Goal: Task Accomplishment & Management: Manage account settings

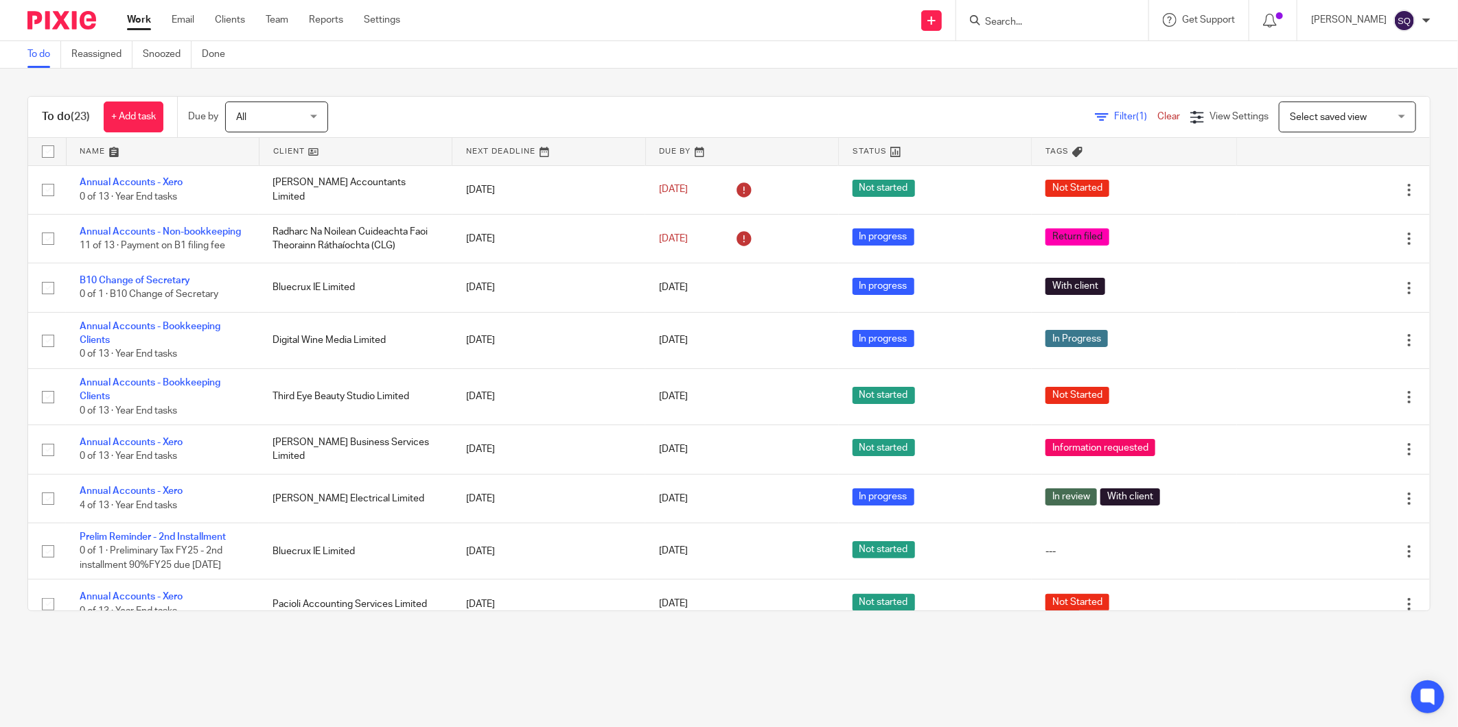
scroll to position [456, 0]
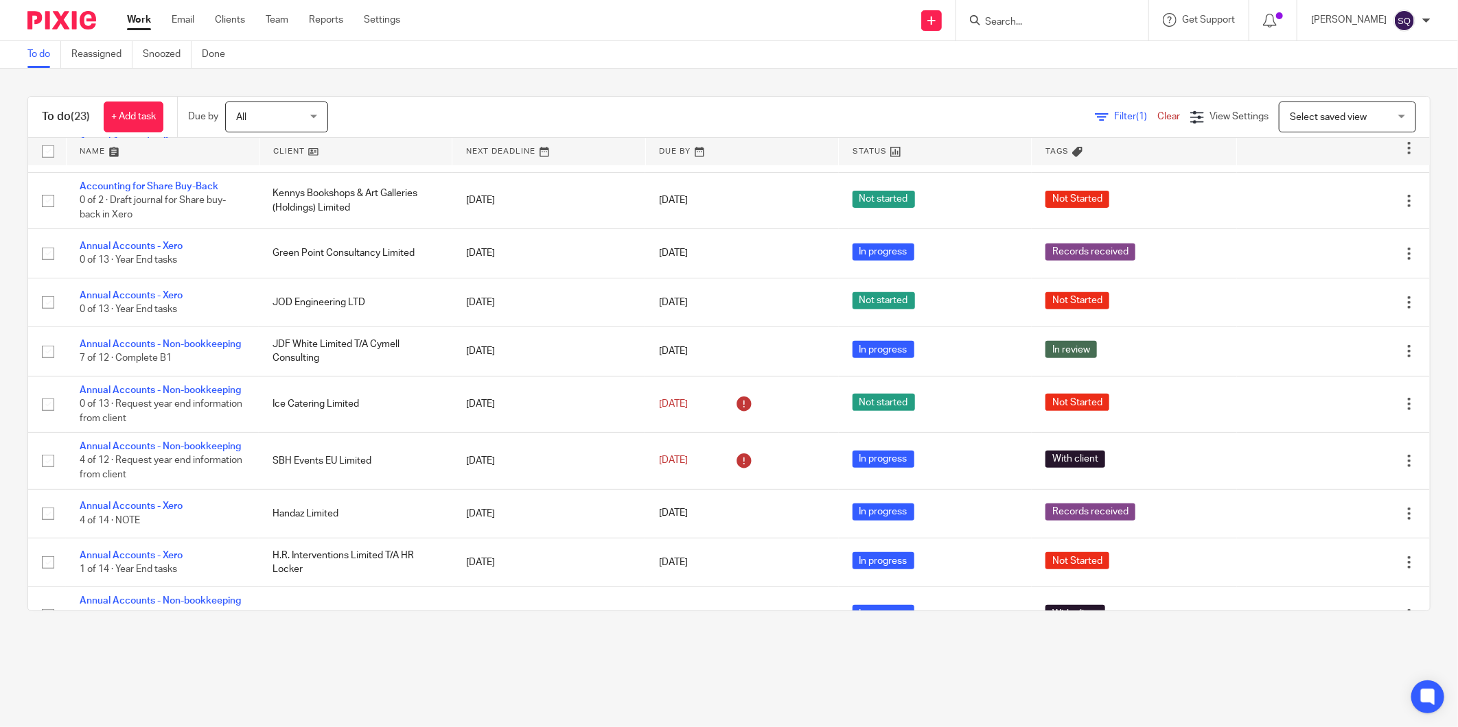
click at [1027, 22] on input "Search" at bounding box center [1045, 22] width 124 height 12
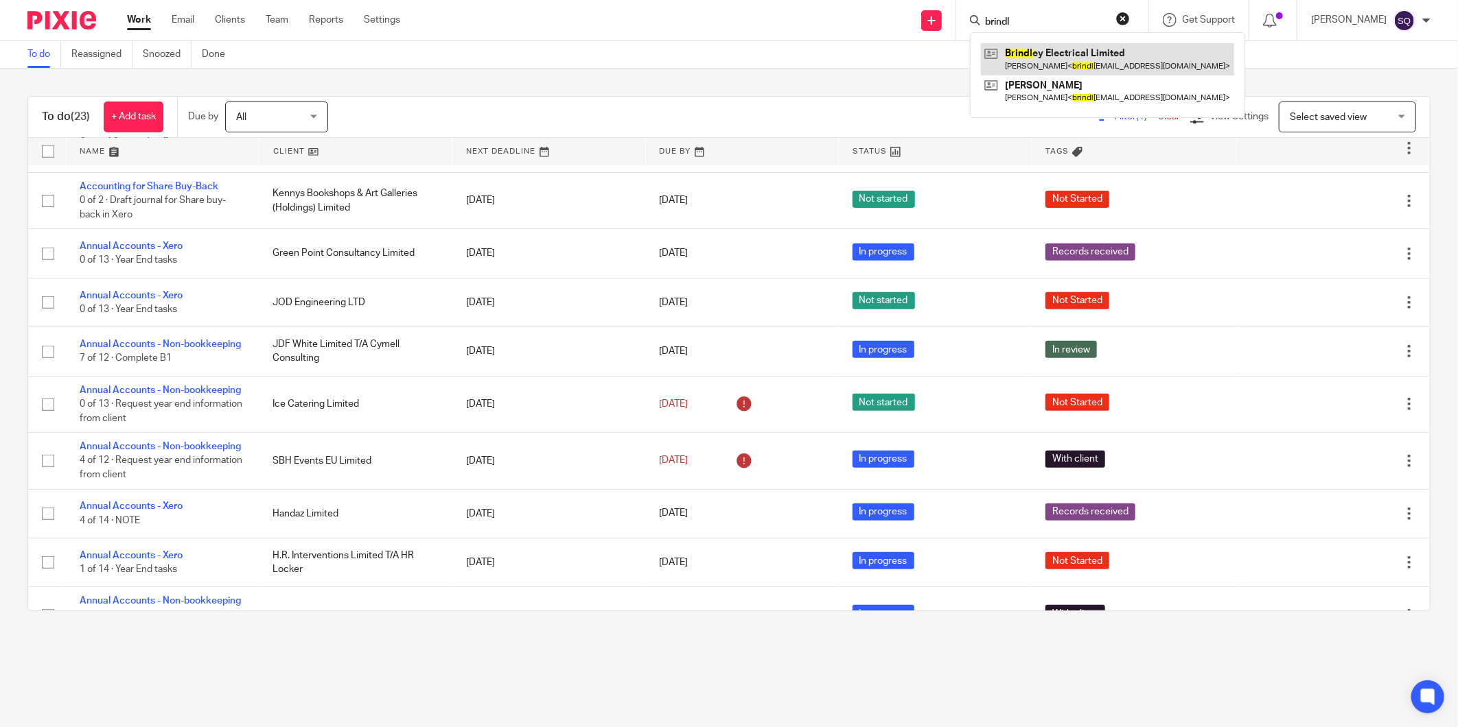
type input "brindl"
click at [1121, 59] on link at bounding box center [1107, 59] width 253 height 32
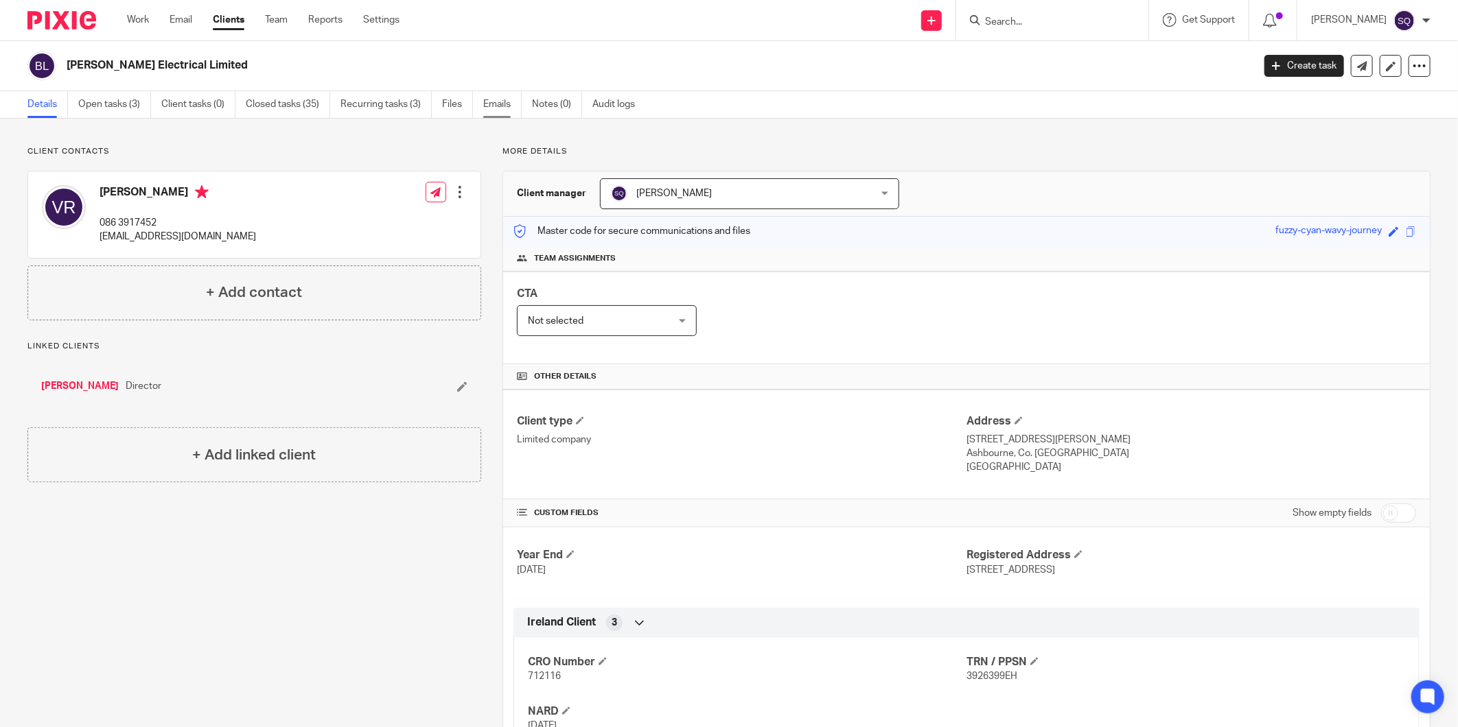
click at [491, 106] on link "Emails" at bounding box center [502, 104] width 38 height 27
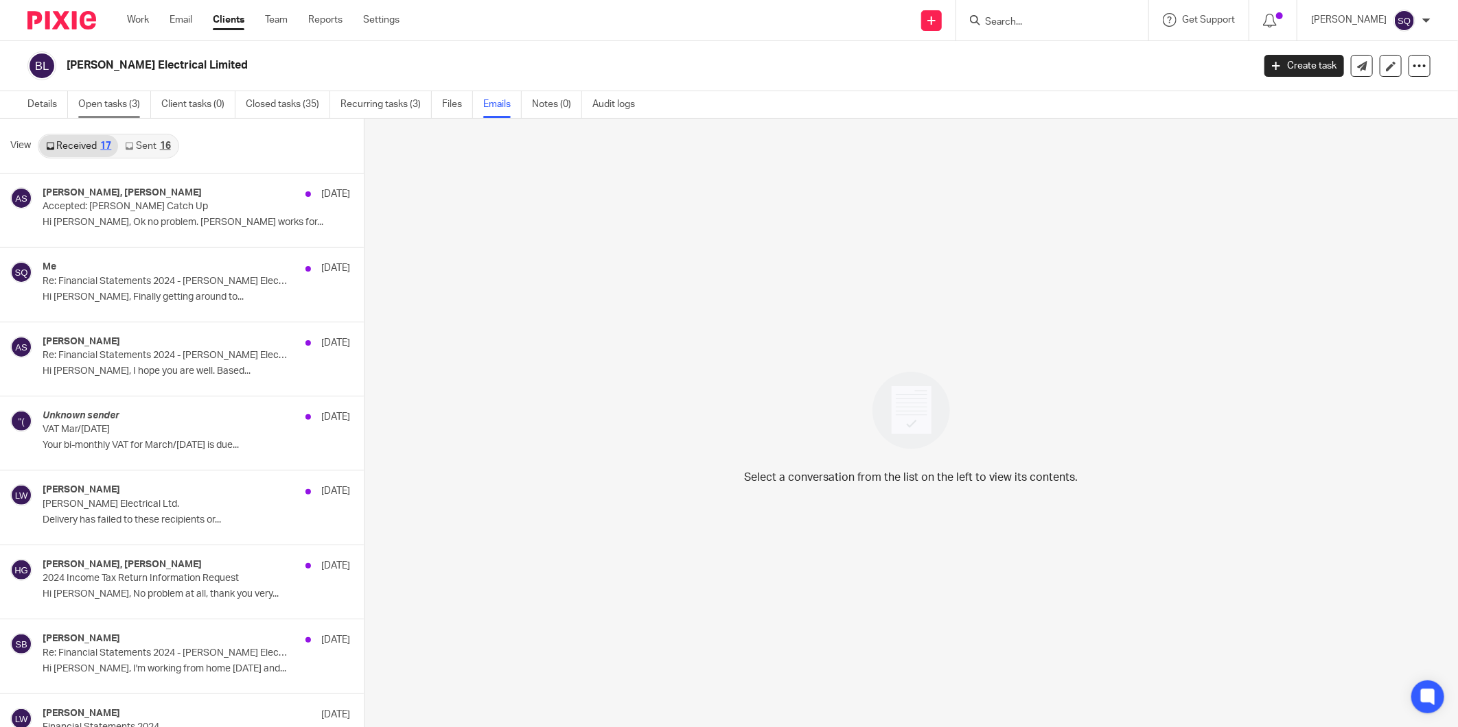
click at [101, 103] on link "Open tasks (3)" at bounding box center [114, 104] width 73 height 27
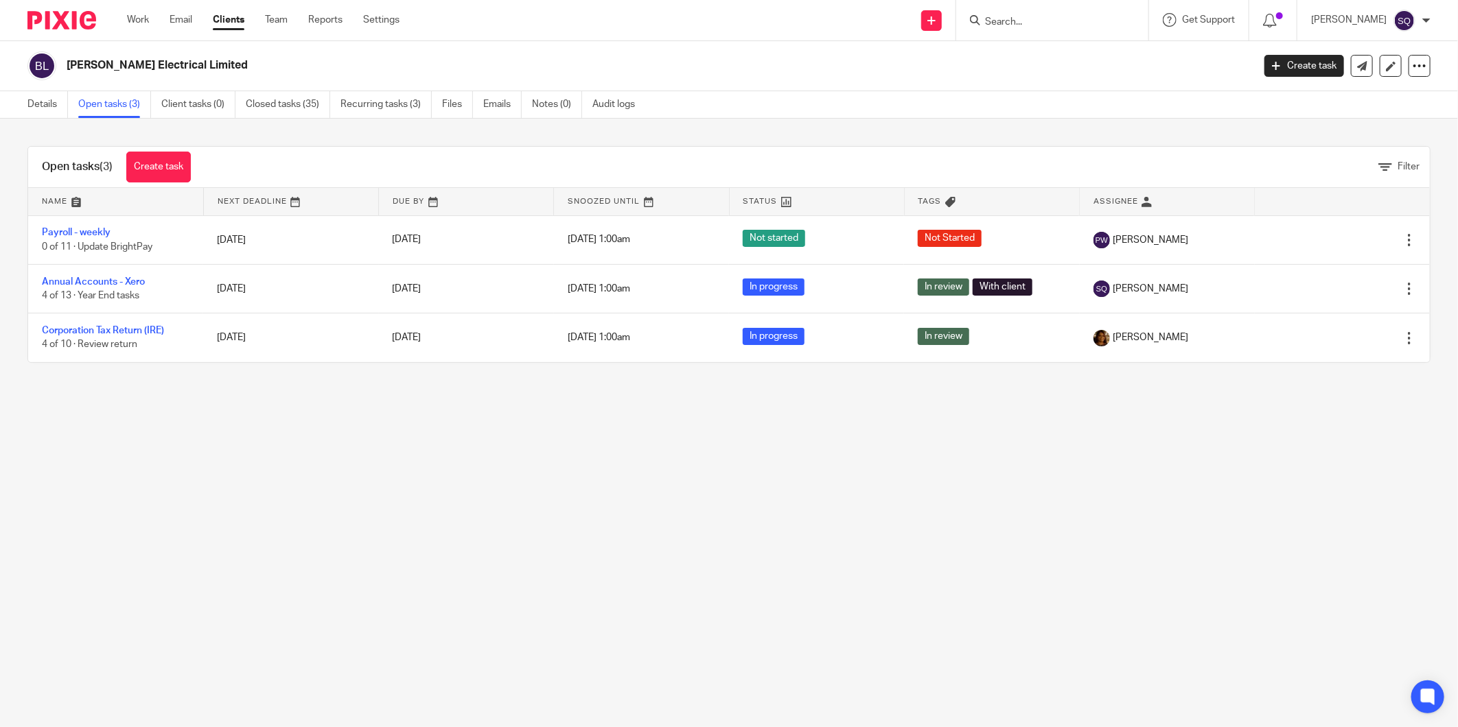
click at [93, 65] on h2 "[PERSON_NAME] Electrical Limited" at bounding box center [538, 65] width 942 height 14
click at [494, 102] on link "Emails" at bounding box center [502, 104] width 38 height 27
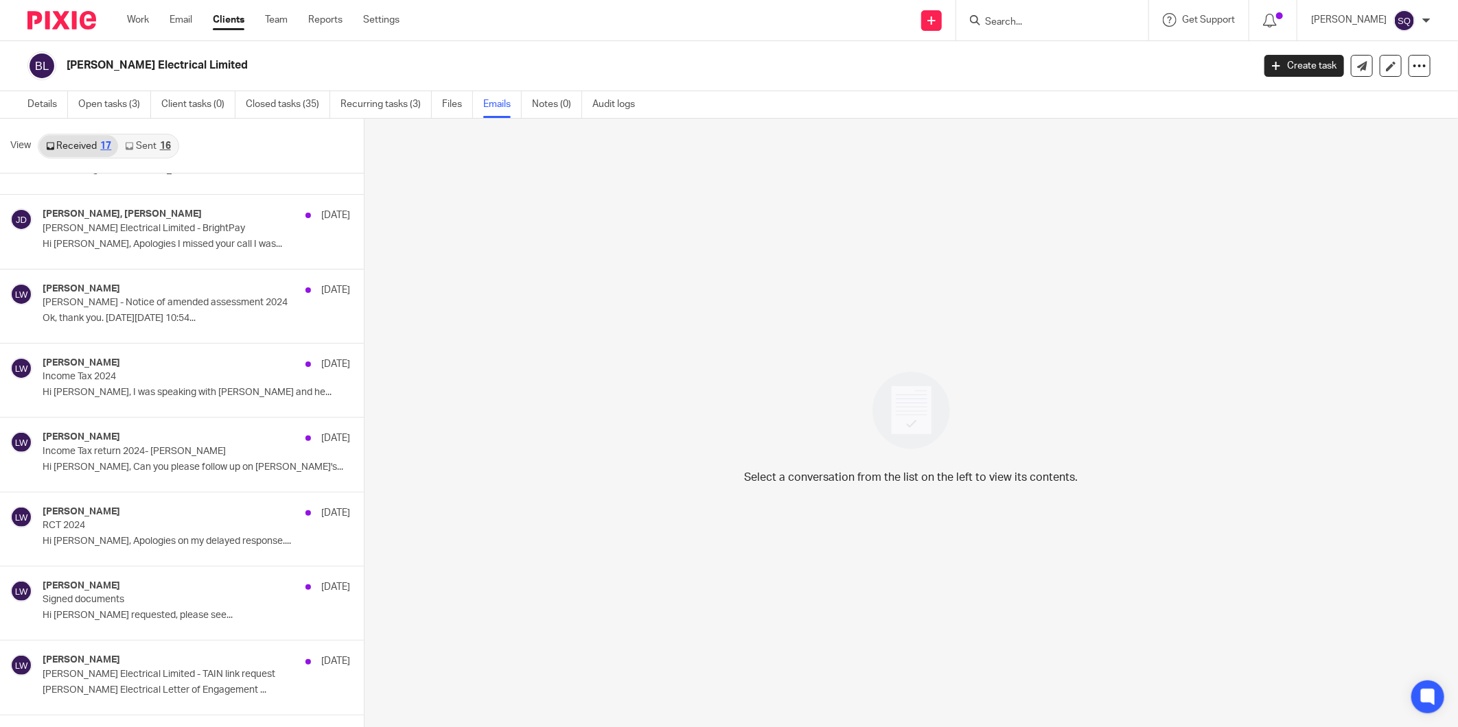
scroll to position [709, 0]
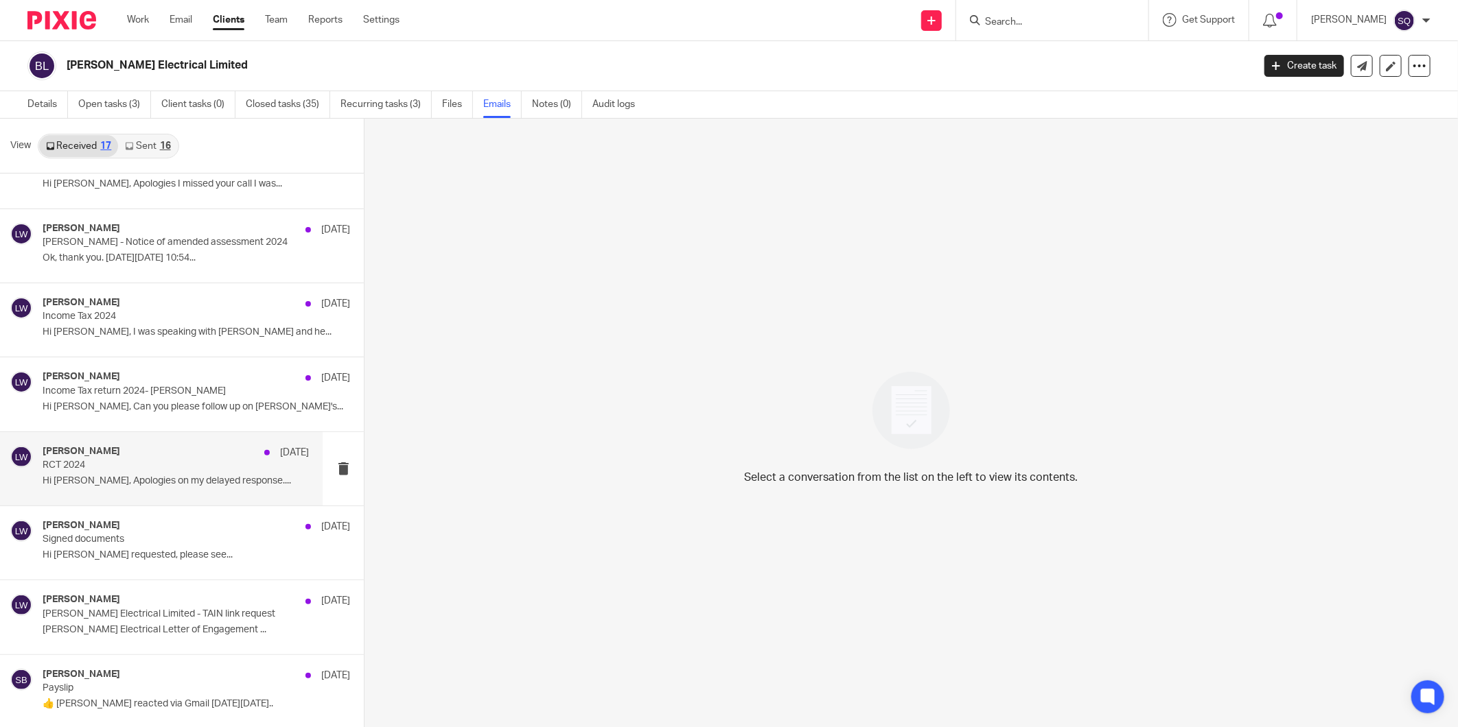
click at [184, 467] on p "RCT 2024" at bounding box center [149, 466] width 213 height 12
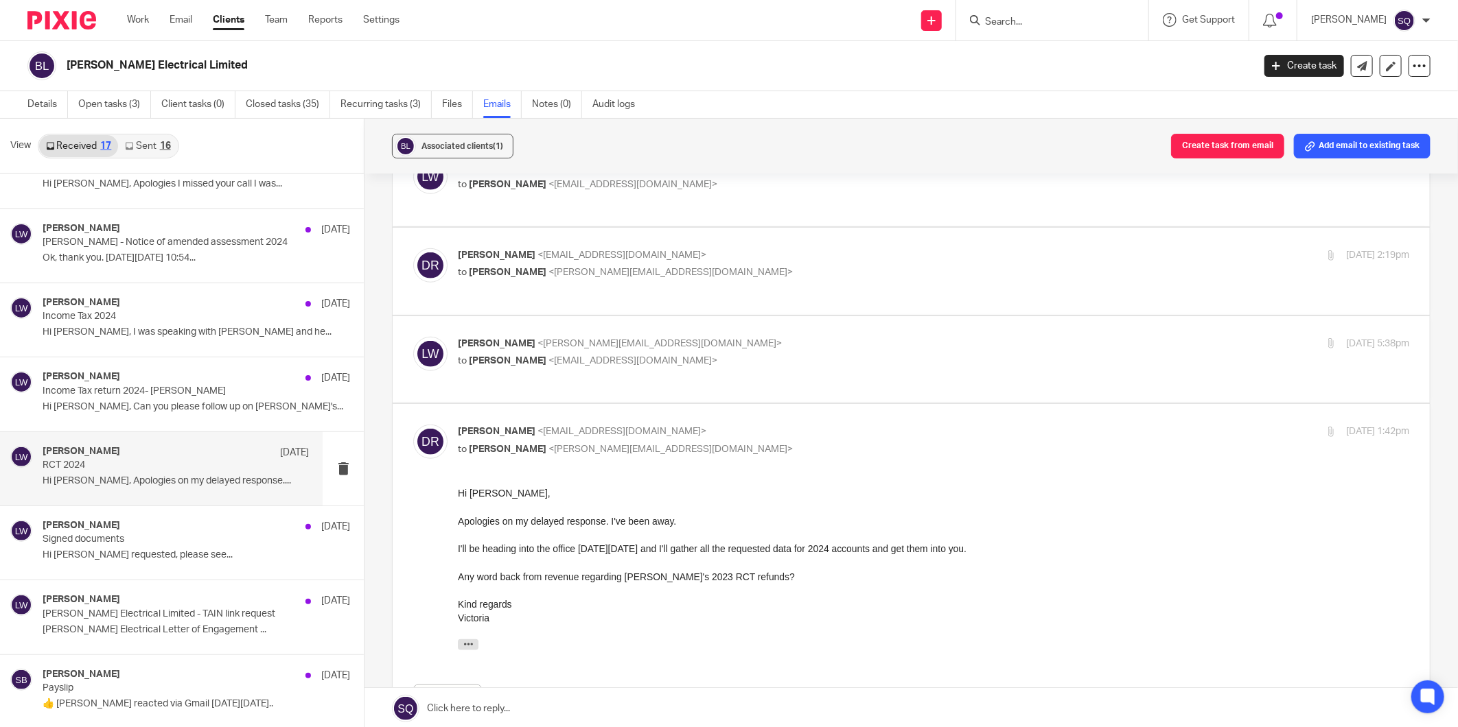
scroll to position [699, 0]
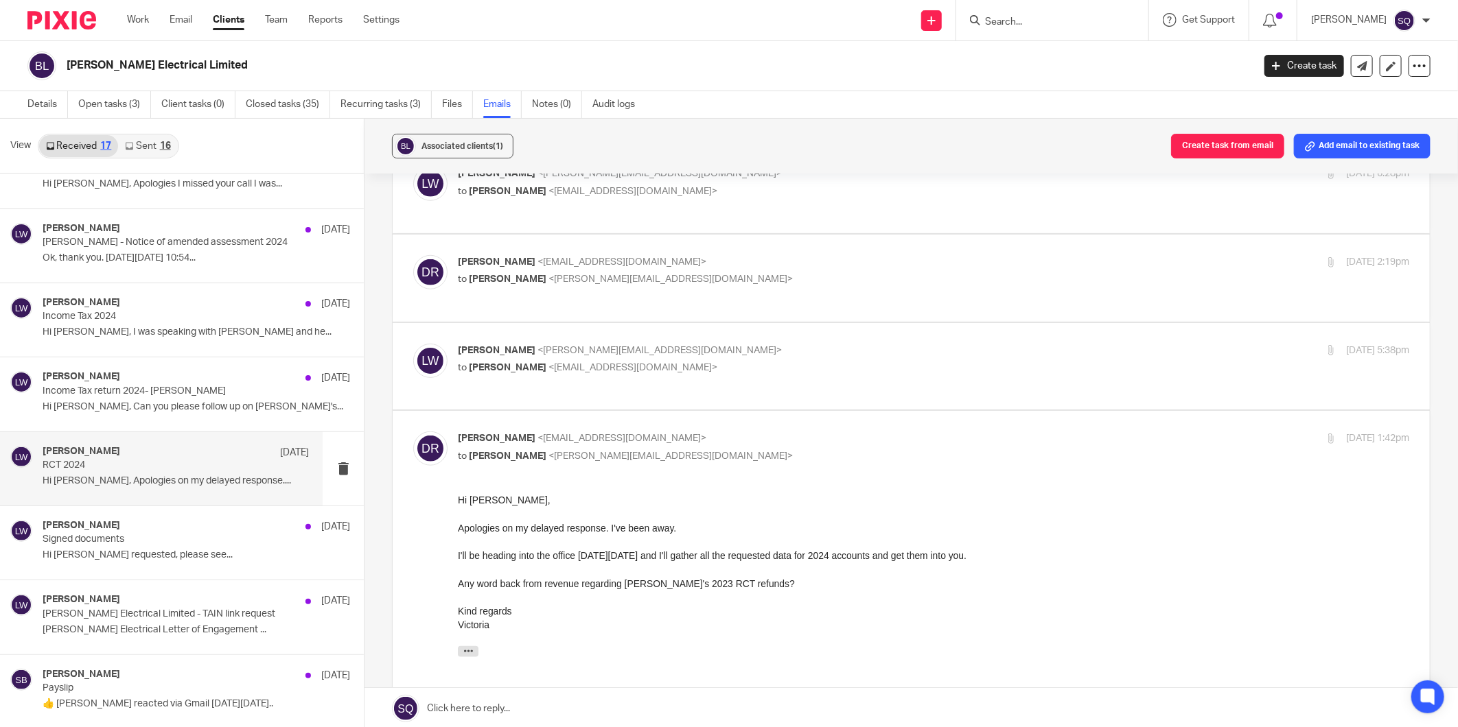
click at [756, 344] on p "[PERSON_NAME] <[PERSON_NAME][EMAIL_ADDRESS][DOMAIN_NAME]>" at bounding box center [775, 351] width 634 height 14
checkbox input "true"
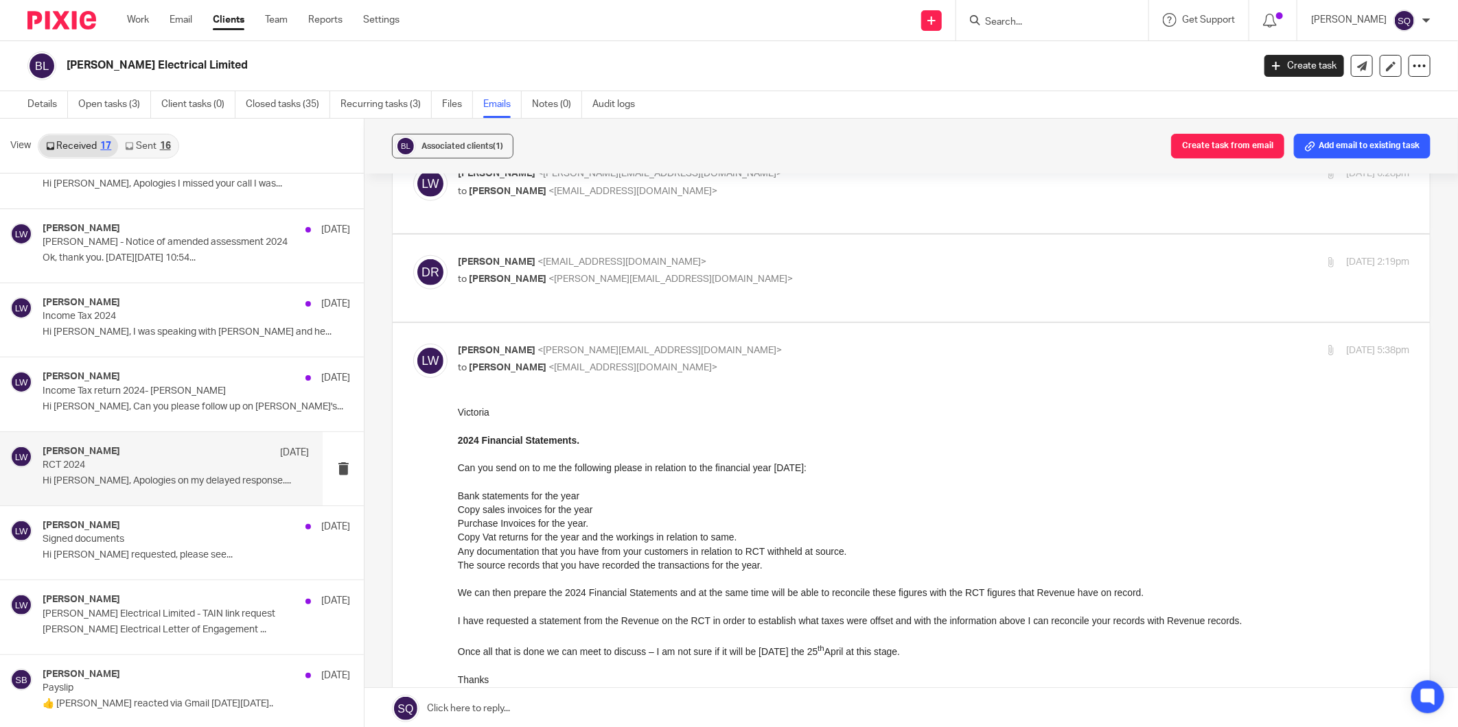
scroll to position [0, 0]
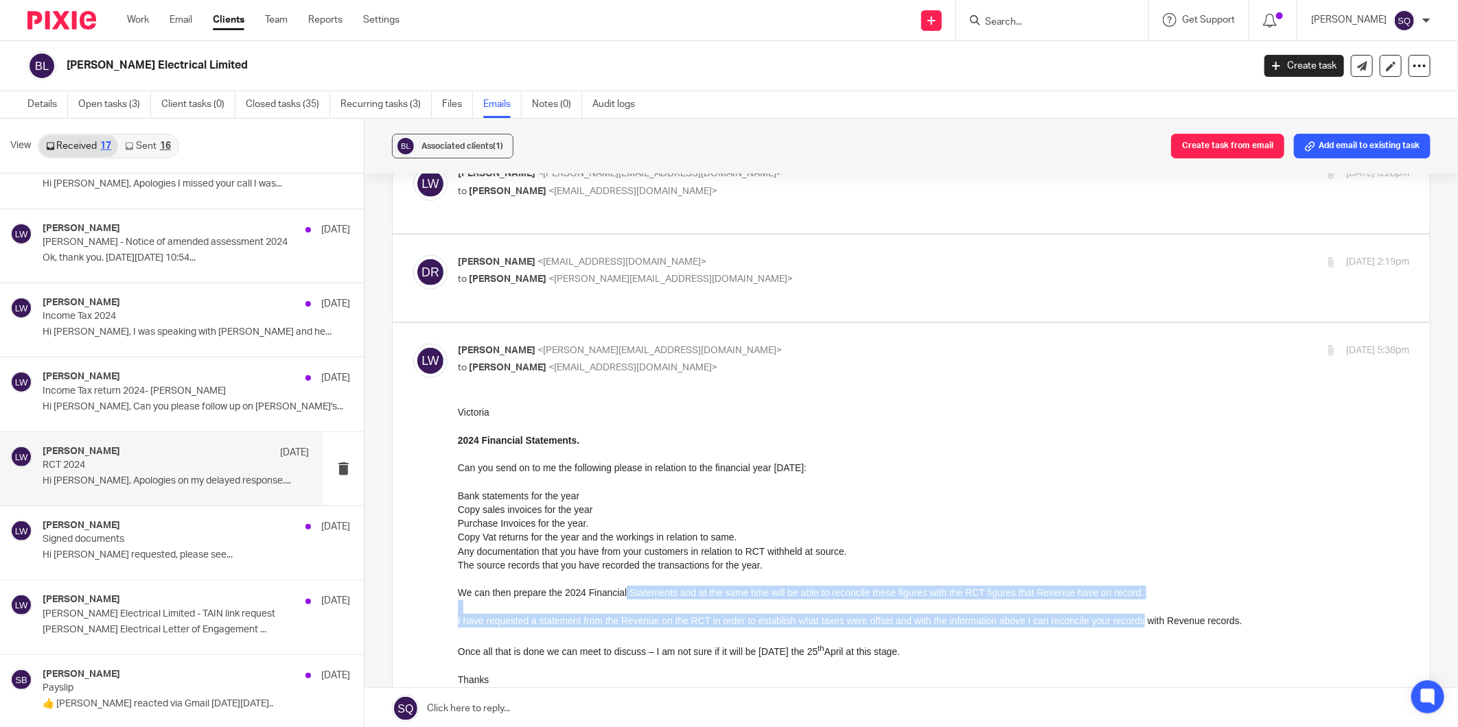
drag, startPoint x: 685, startPoint y: 600, endPoint x: 1085, endPoint y: 627, distance: 401.0
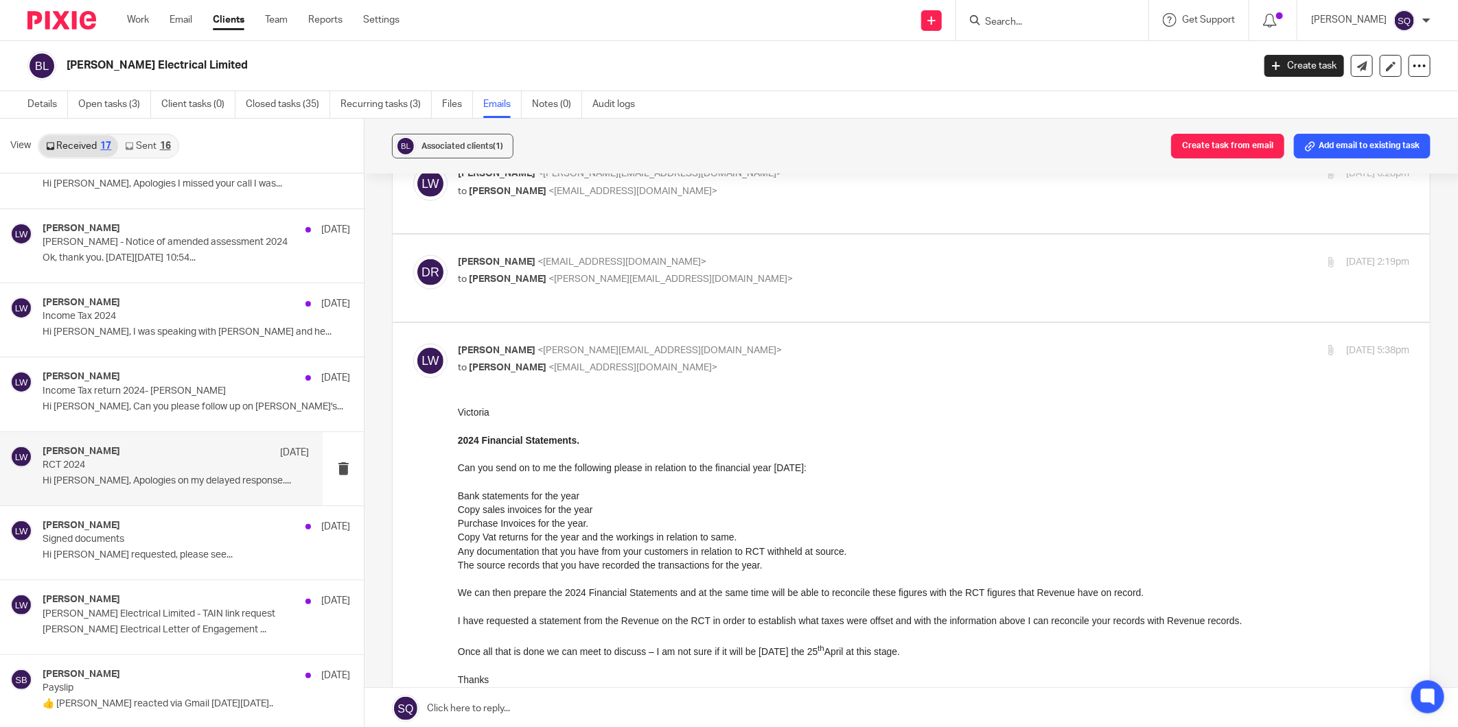
click at [946, 651] on p "Once all that is done we can meet to discuss – I am not sure if it will be [DAT…" at bounding box center [932, 650] width 951 height 17
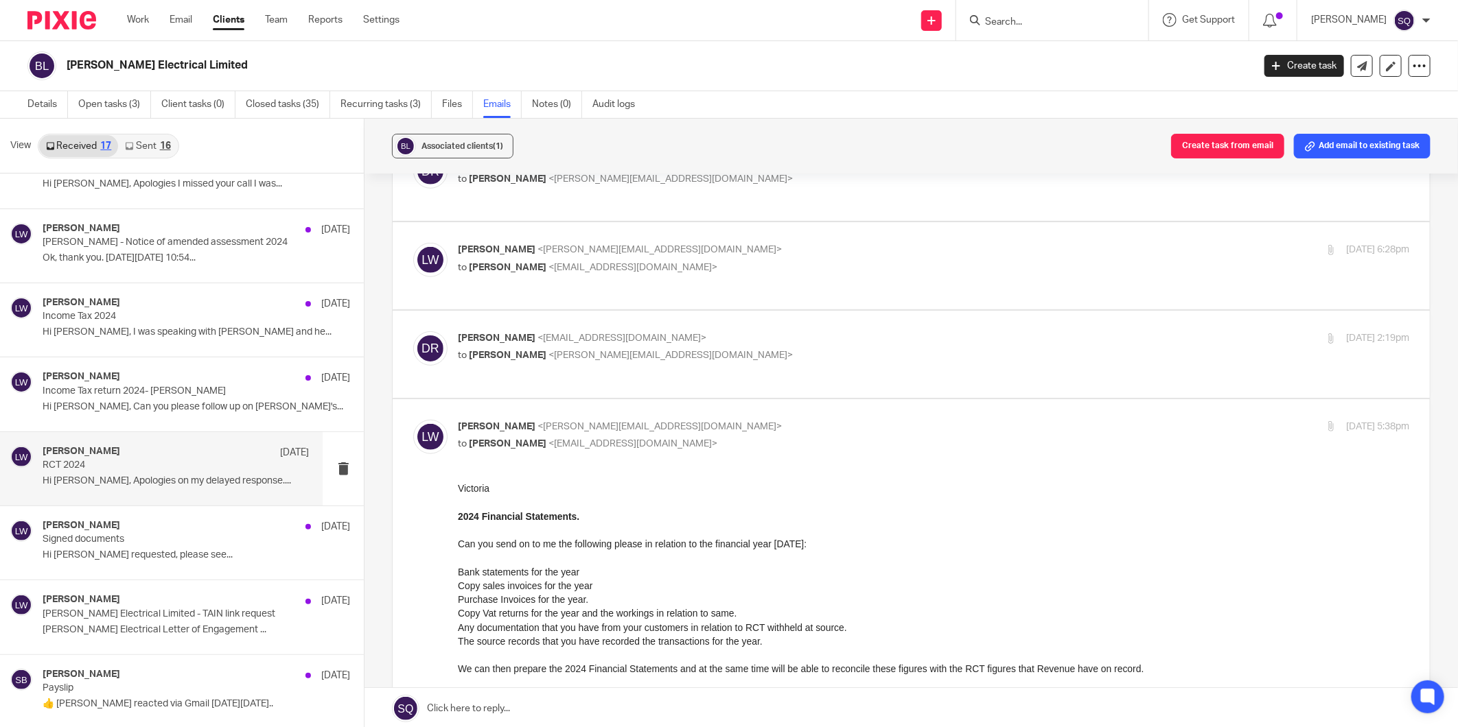
click at [635, 331] on div "[PERSON_NAME] <[EMAIL_ADDRESS][DOMAIN_NAME]> to [PERSON_NAME] <[PERSON_NAME][EM…" at bounding box center [775, 347] width 634 height 32
checkbox input "true"
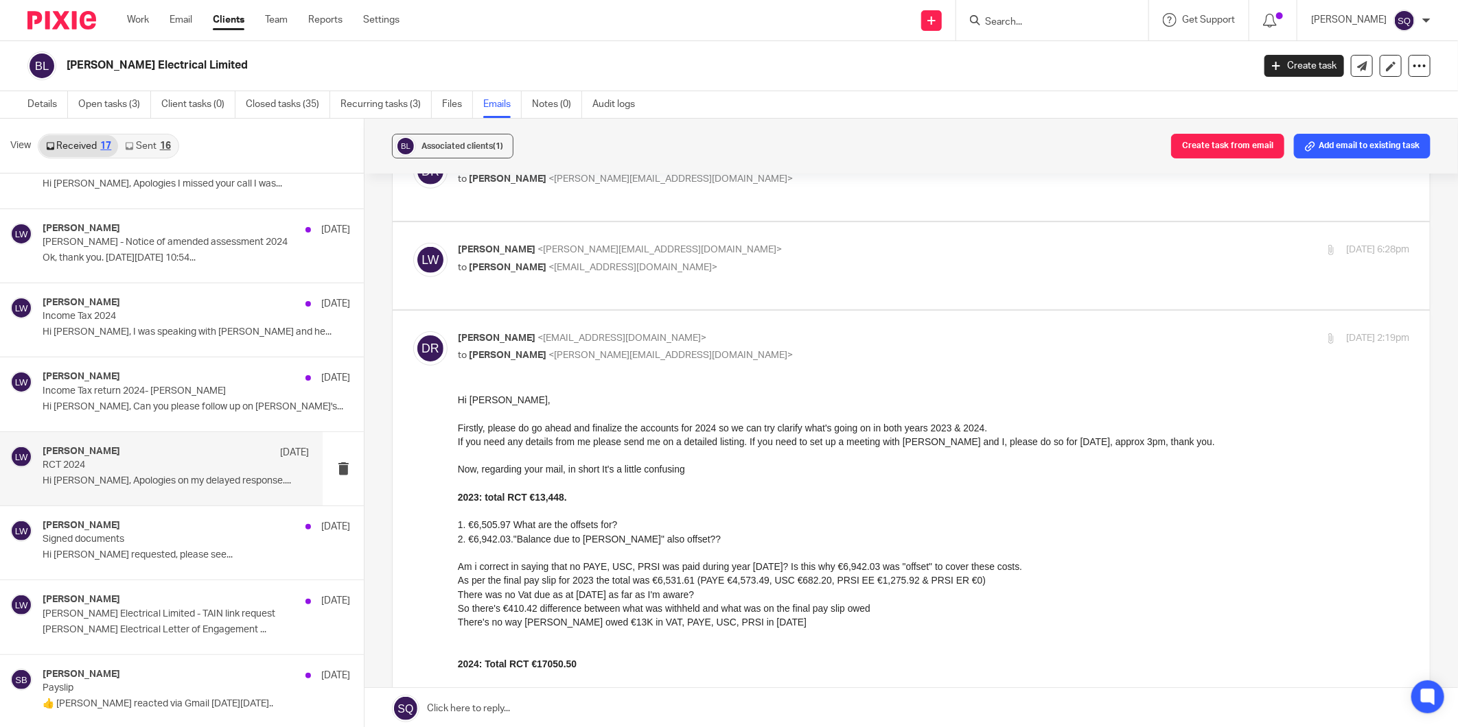
scroll to position [0, 0]
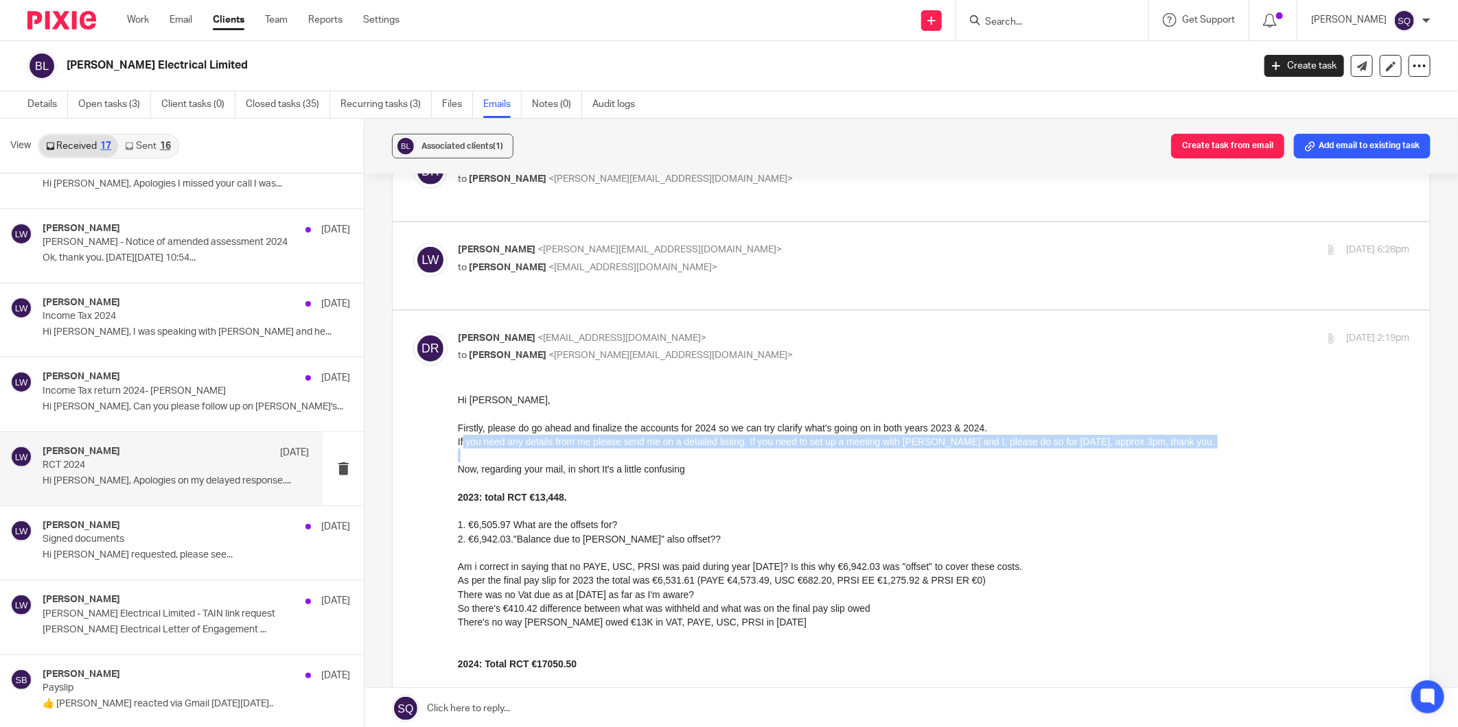
drag, startPoint x: 533, startPoint y: 444, endPoint x: 775, endPoint y: 458, distance: 243.3
click at [775, 458] on div "Hi [PERSON_NAME], Firstly, please do go ahead and finalize the accounts for 202…" at bounding box center [932, 650] width 951 height 515
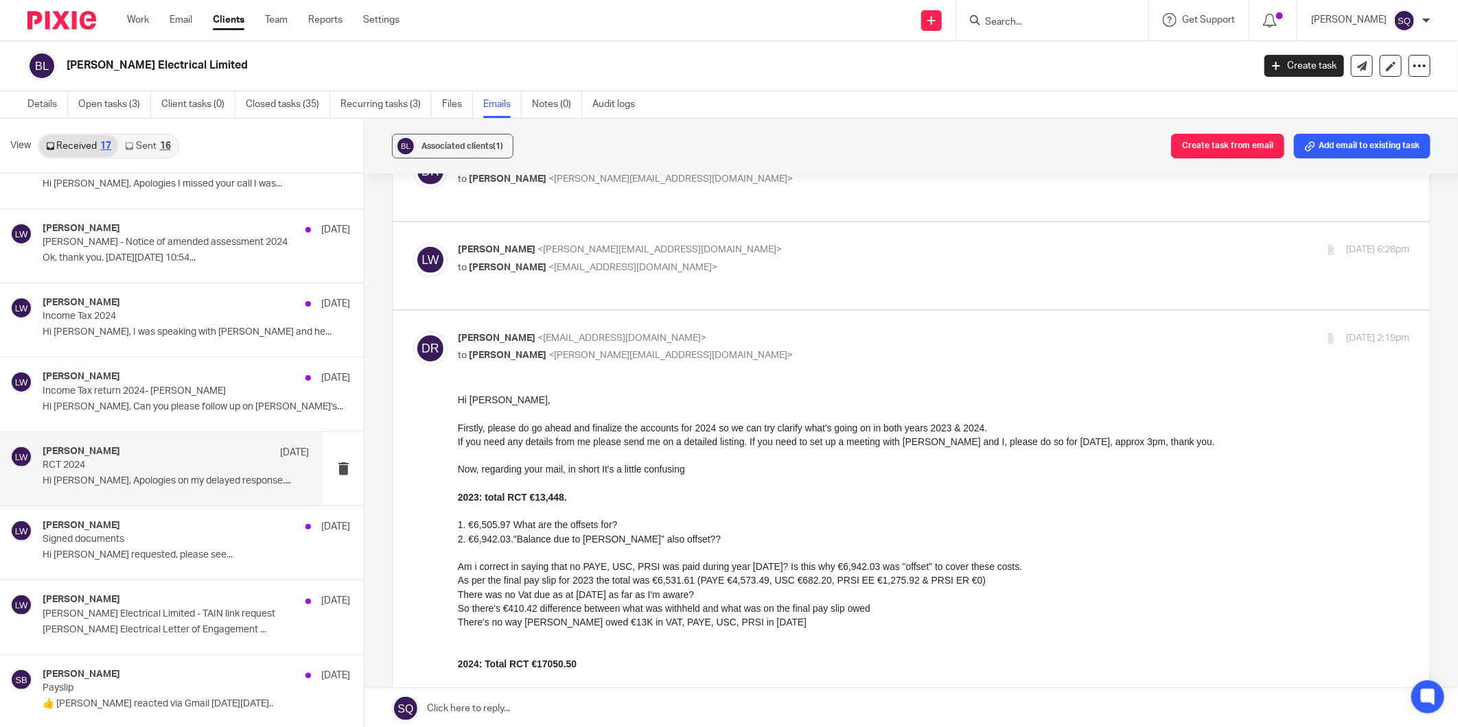
drag, startPoint x: 775, startPoint y: 458, endPoint x: 758, endPoint y: 476, distance: 25.2
click at [758, 476] on div at bounding box center [932, 483] width 951 height 14
click at [673, 598] on div "There was no Vat due as at [DATE] as far as I'm aware?" at bounding box center [932, 594] width 951 height 14
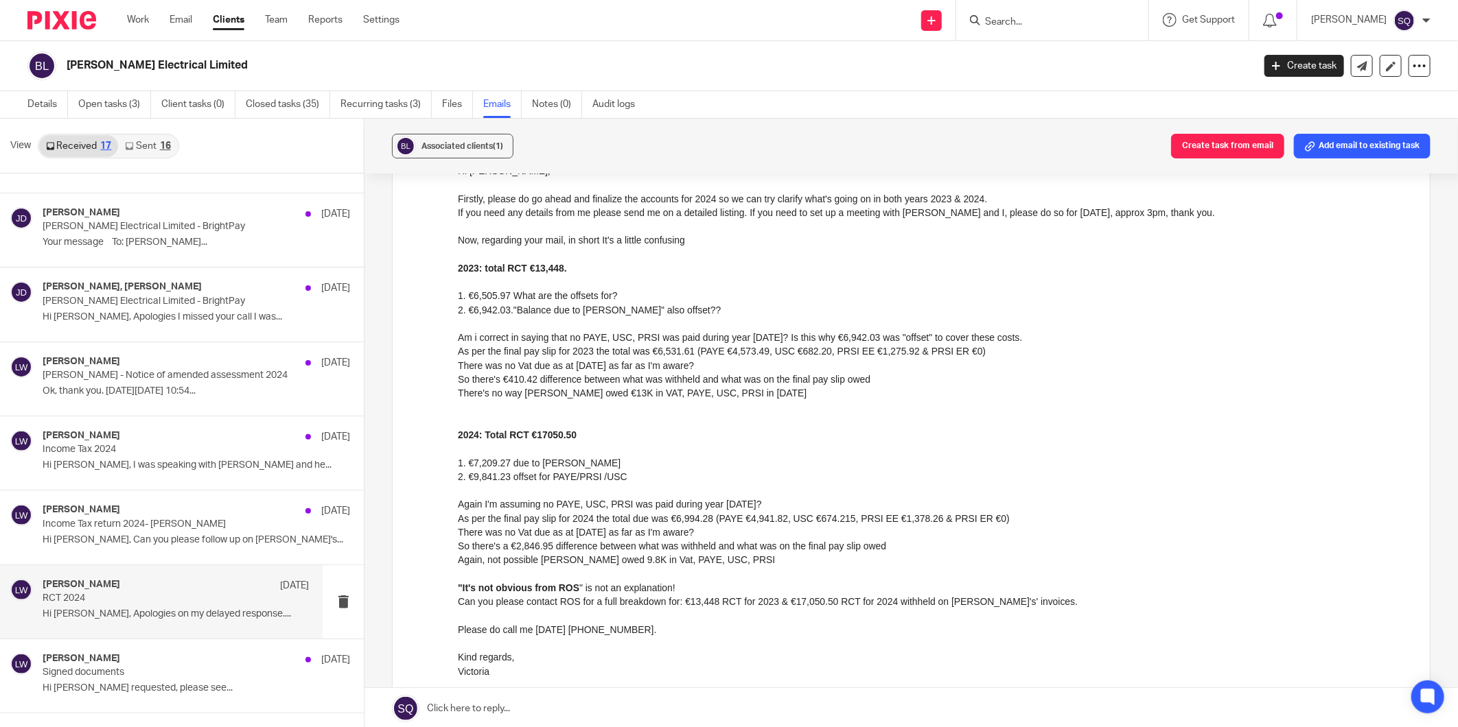
scroll to position [583, 0]
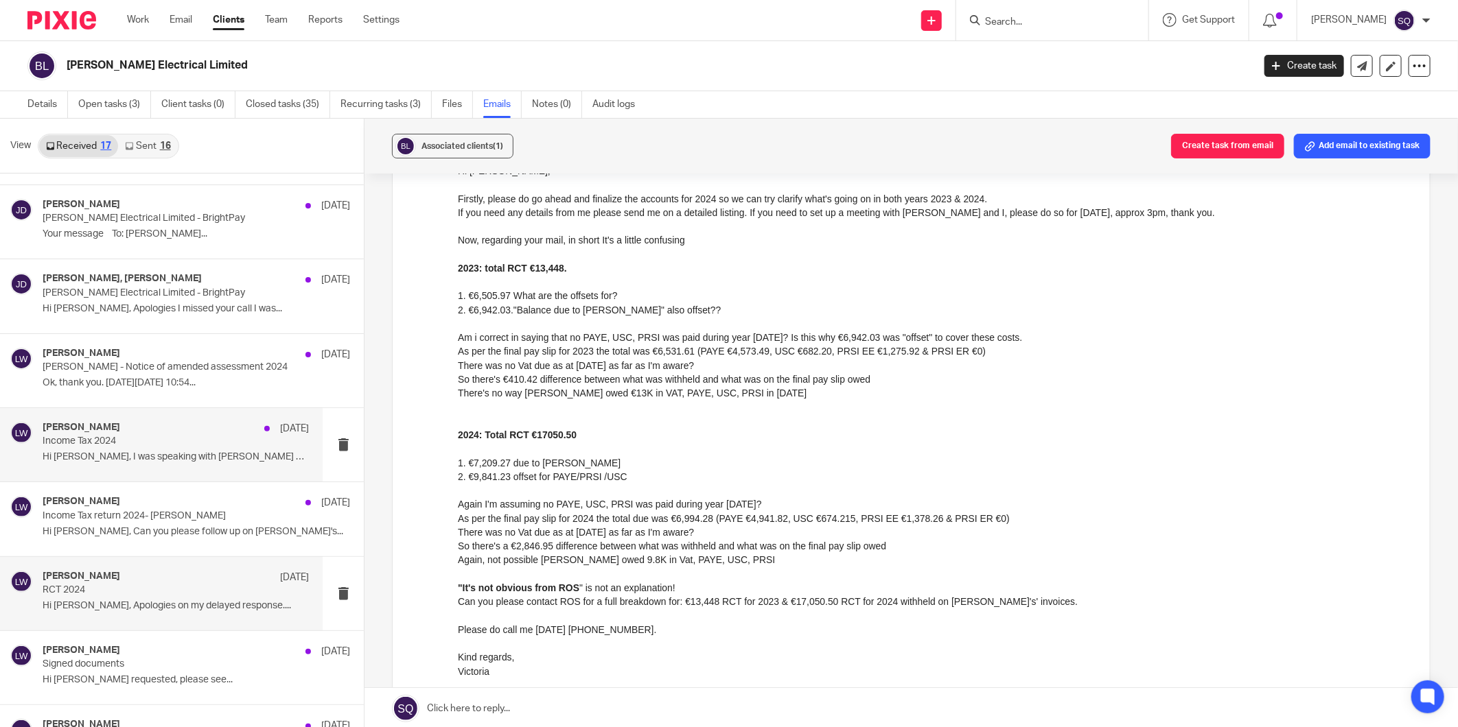
click at [172, 444] on p "Income Tax 2024" at bounding box center [149, 442] width 213 height 12
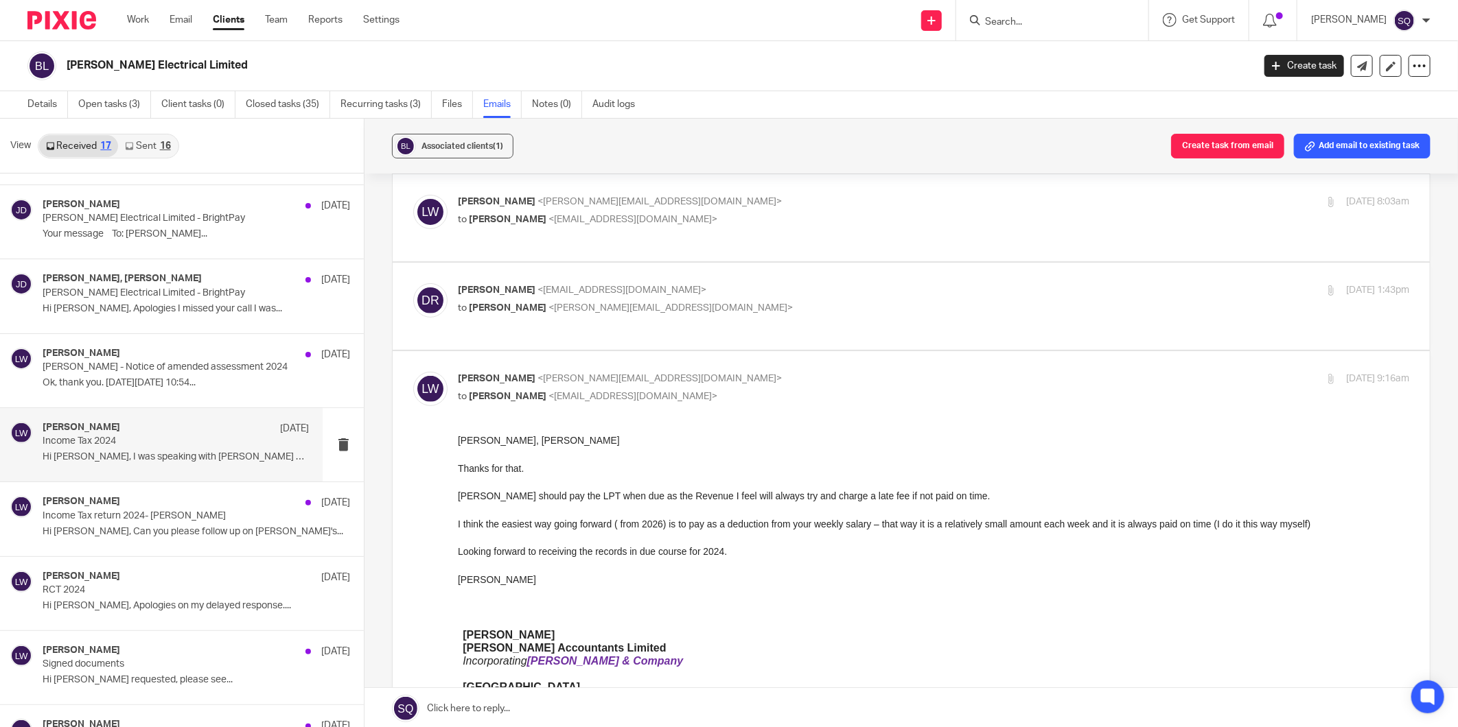
scroll to position [152, 0]
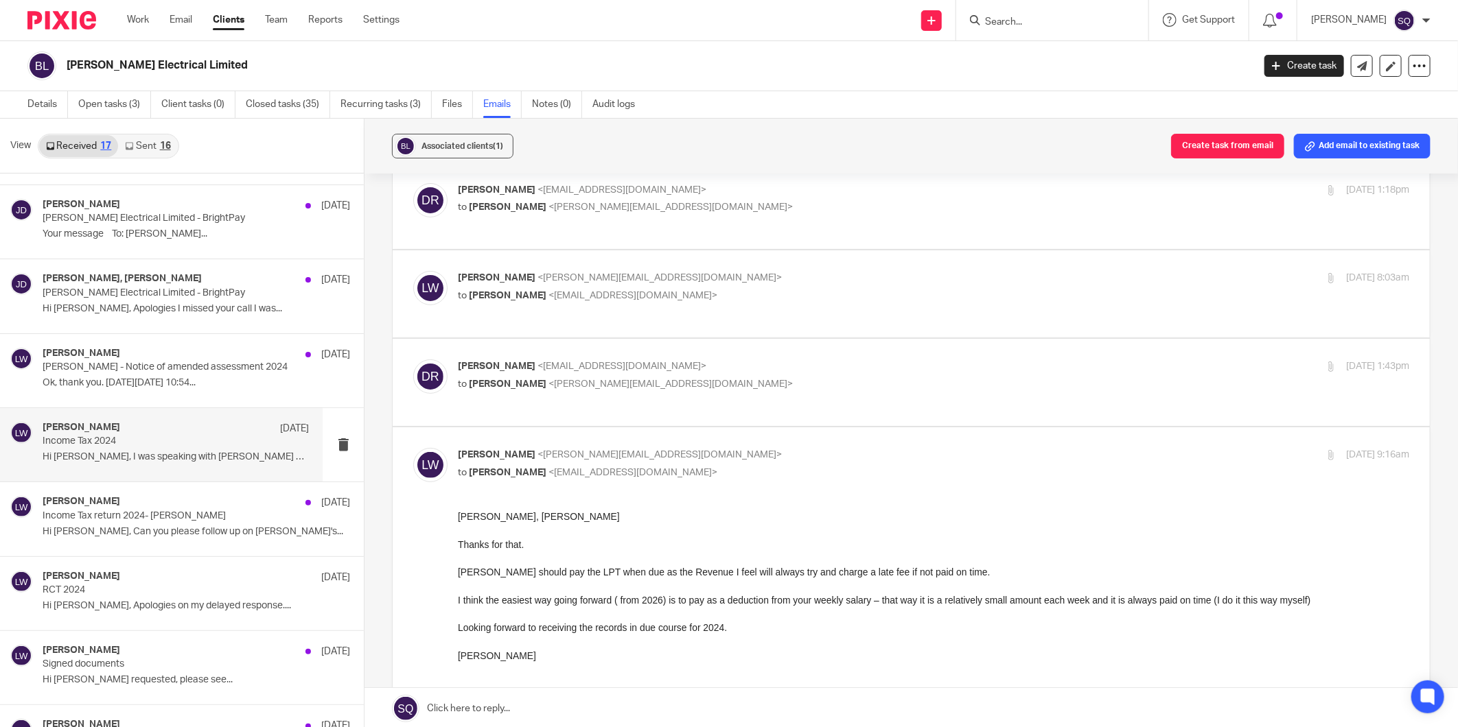
click at [593, 380] on span "<[PERSON_NAME][EMAIL_ADDRESS][DOMAIN_NAME]>" at bounding box center [670, 385] width 244 height 10
checkbox input "true"
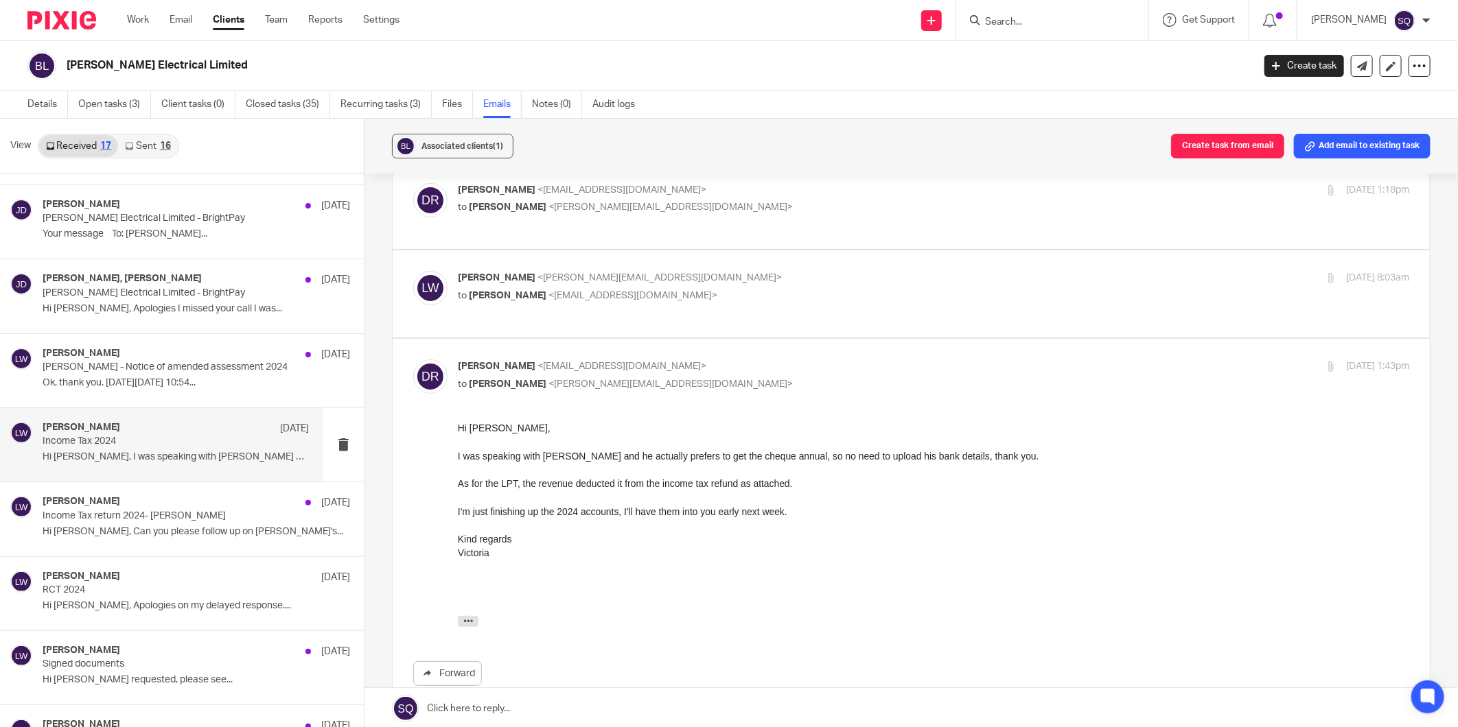
scroll to position [0, 0]
click at [635, 271] on p "[PERSON_NAME] <[PERSON_NAME][EMAIL_ADDRESS][DOMAIN_NAME]>" at bounding box center [775, 278] width 634 height 14
checkbox input "true"
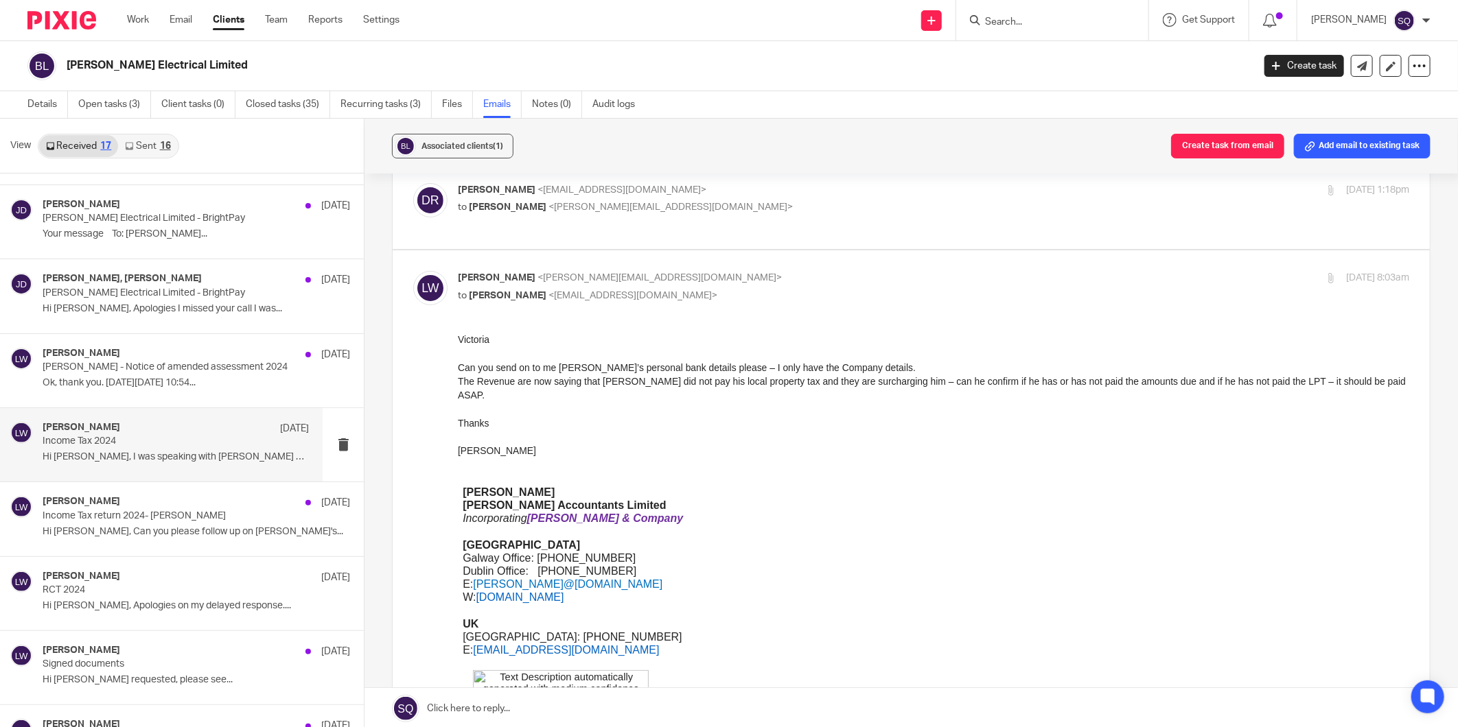
click at [612, 202] on span "<[PERSON_NAME][EMAIL_ADDRESS][DOMAIN_NAME]>" at bounding box center [670, 207] width 244 height 10
checkbox input "true"
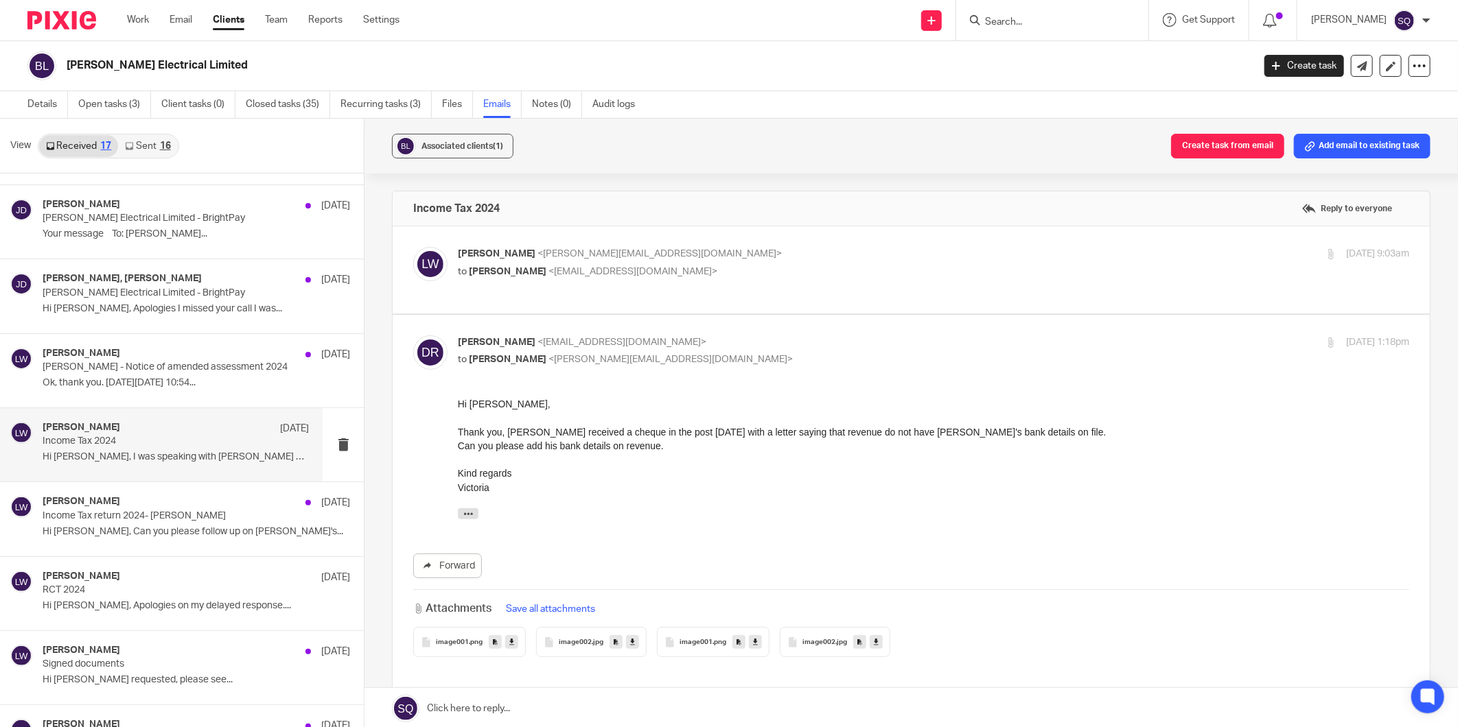
click at [607, 268] on span "<[EMAIL_ADDRESS][DOMAIN_NAME]>" at bounding box center [632, 272] width 169 height 10
checkbox input "true"
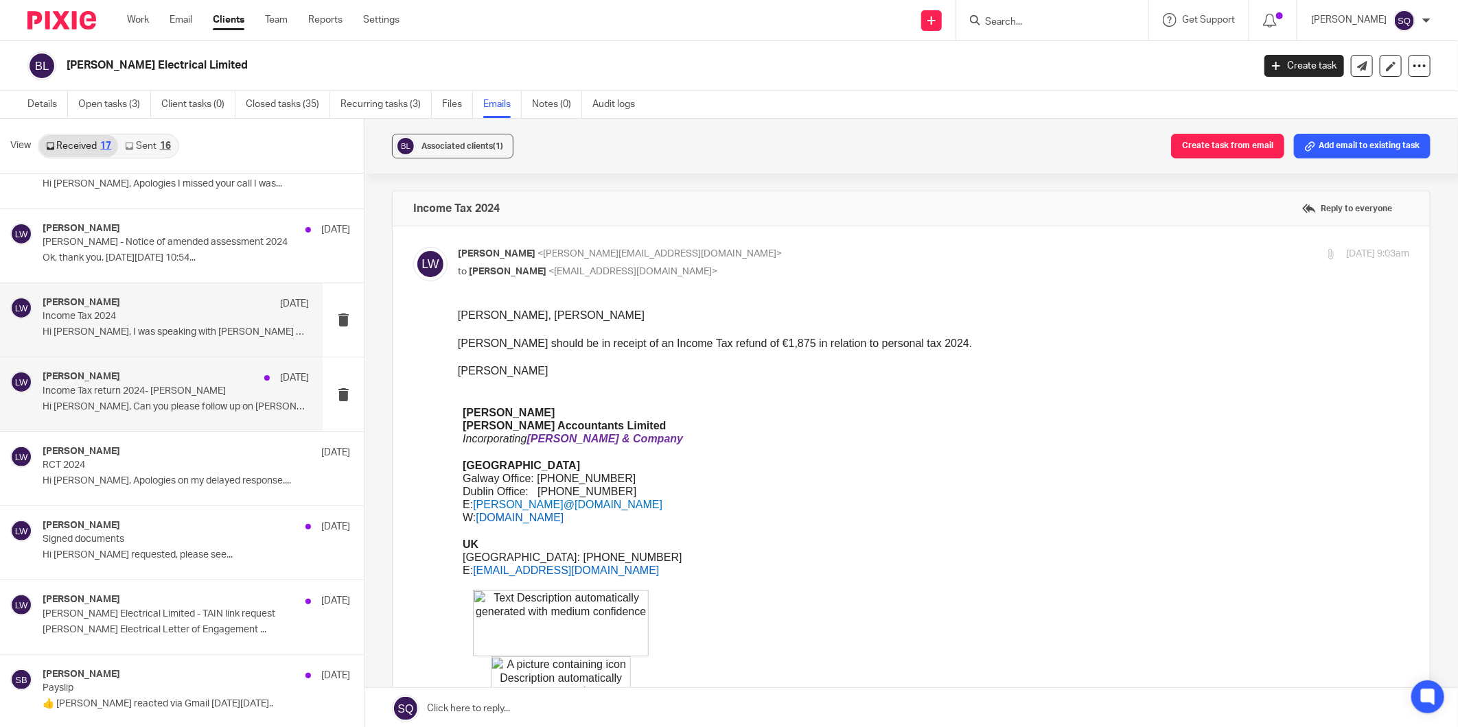
scroll to position [2, 0]
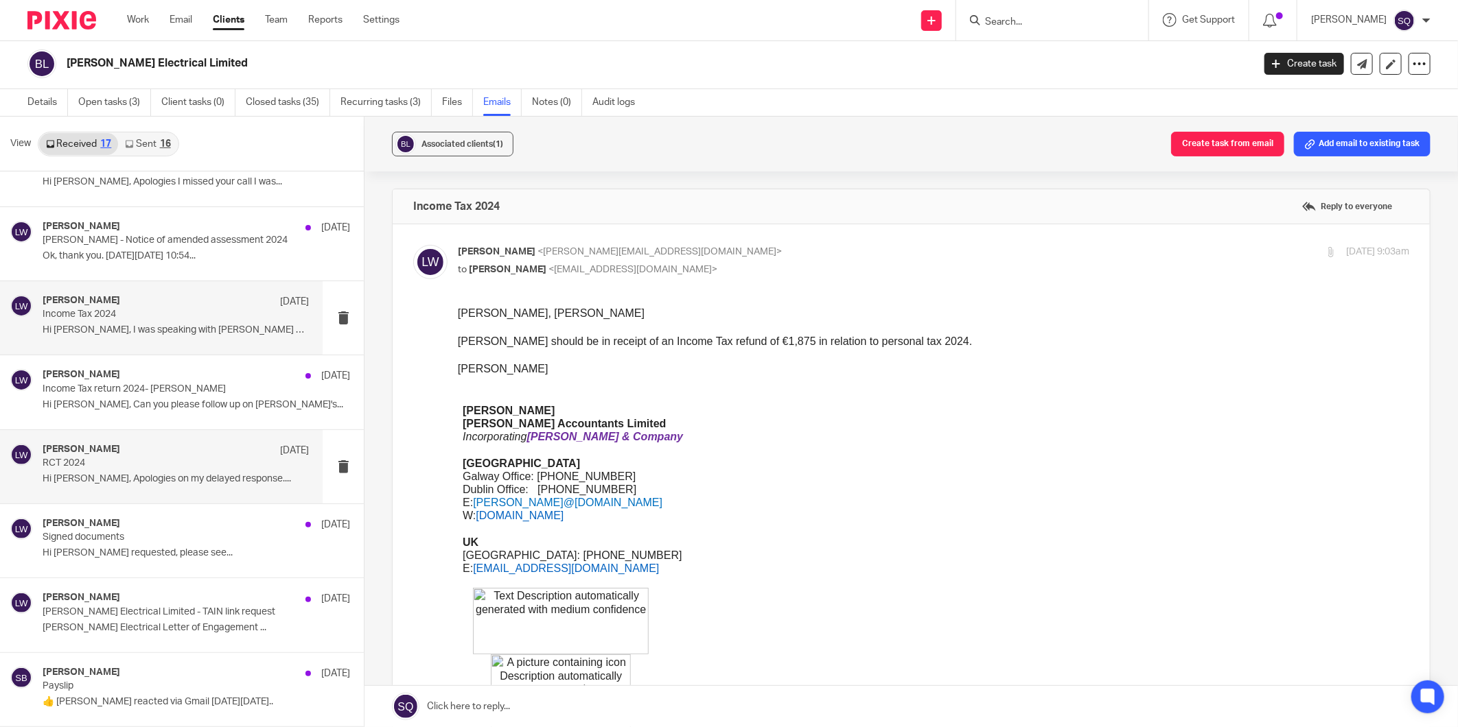
click at [179, 479] on p "Hi [PERSON_NAME], Apologies on my delayed response...." at bounding box center [176, 480] width 266 height 12
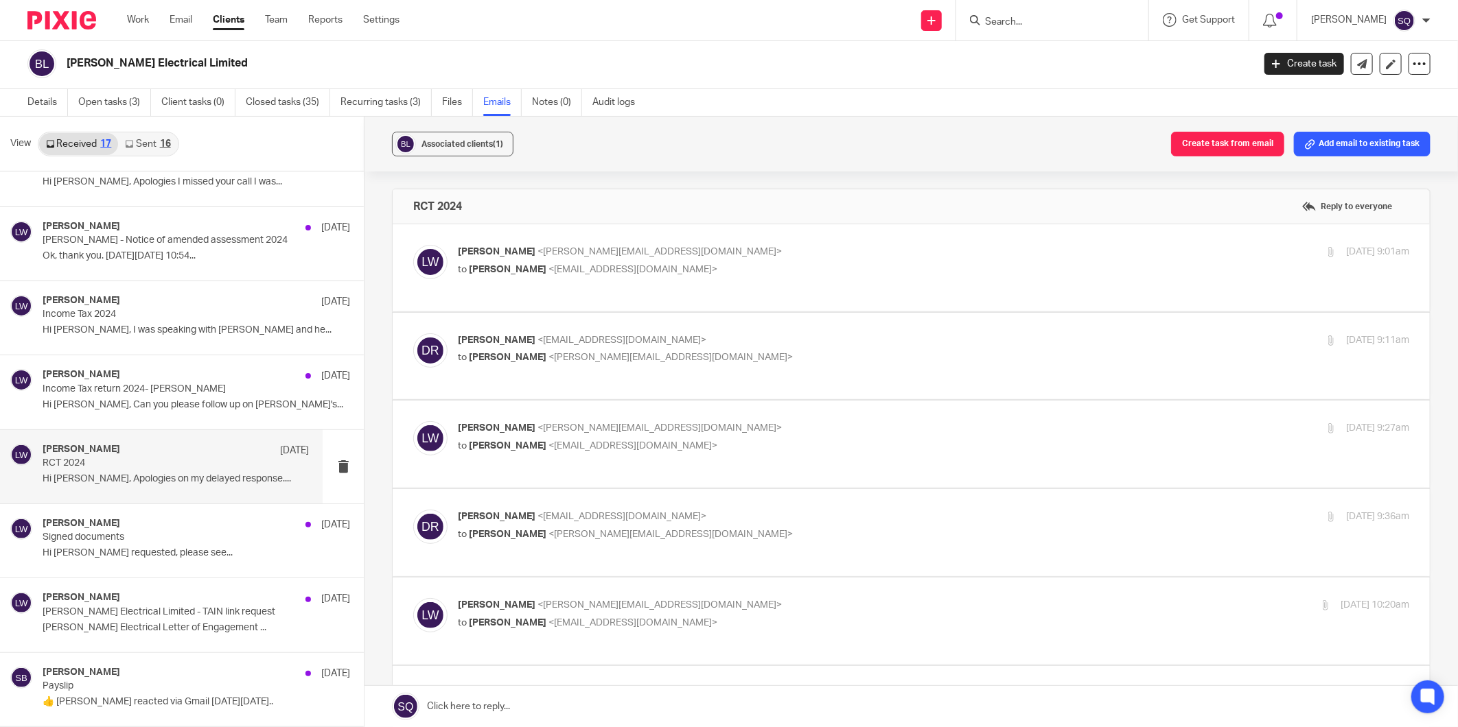
scroll to position [0, 0]
click at [666, 282] on label at bounding box center [911, 267] width 1037 height 87
click at [413, 245] on input "checkbox" at bounding box center [412, 244] width 1 height 1
checkbox input "true"
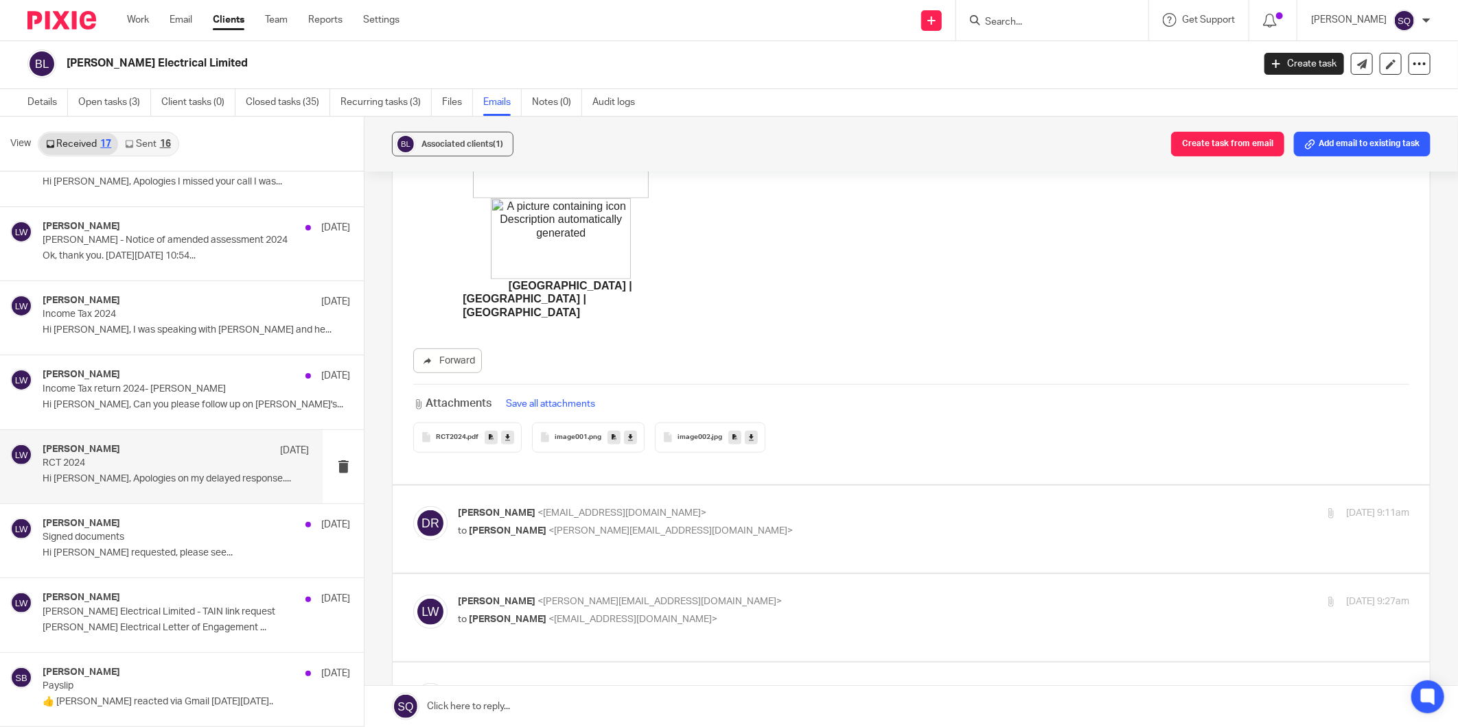
scroll to position [686, 0]
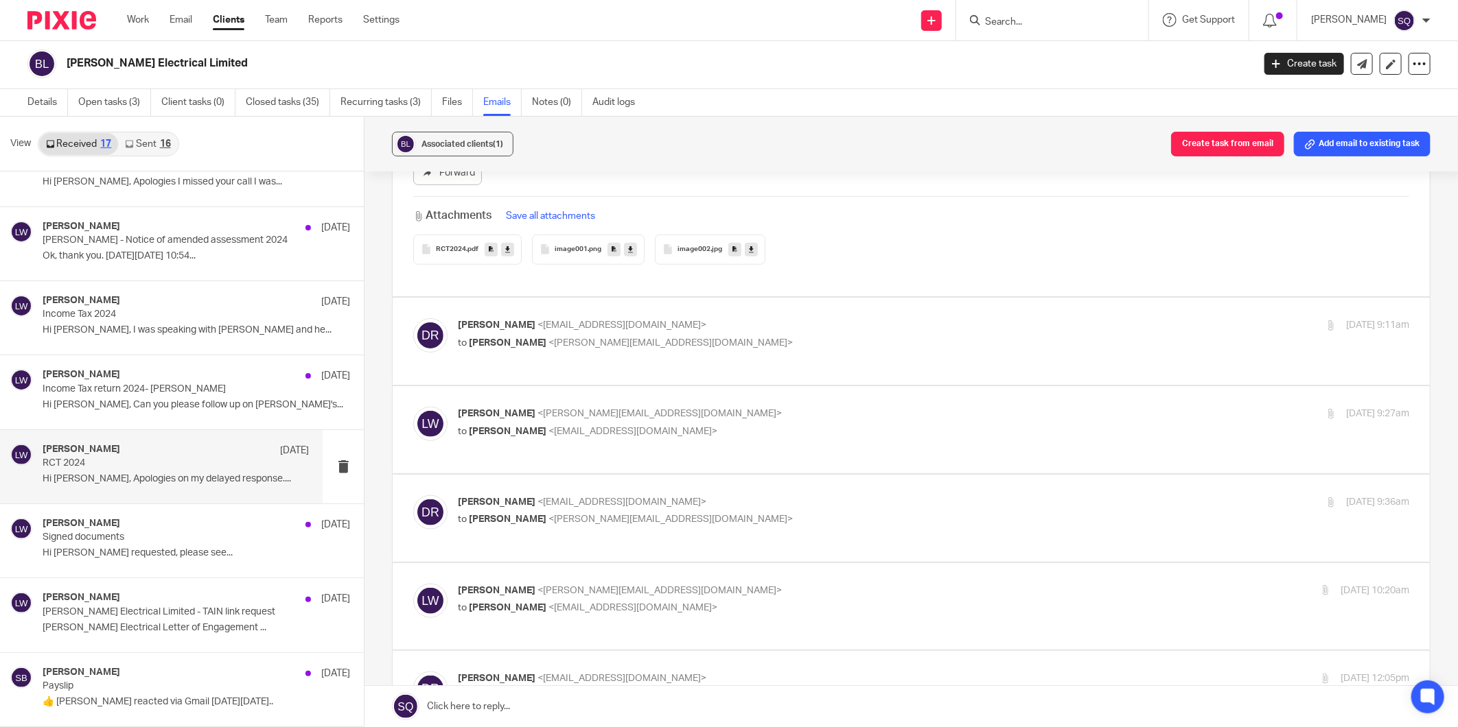
click at [681, 336] on p "to [PERSON_NAME] <[PERSON_NAME][EMAIL_ADDRESS][DOMAIN_NAME]>" at bounding box center [775, 343] width 634 height 14
checkbox input "true"
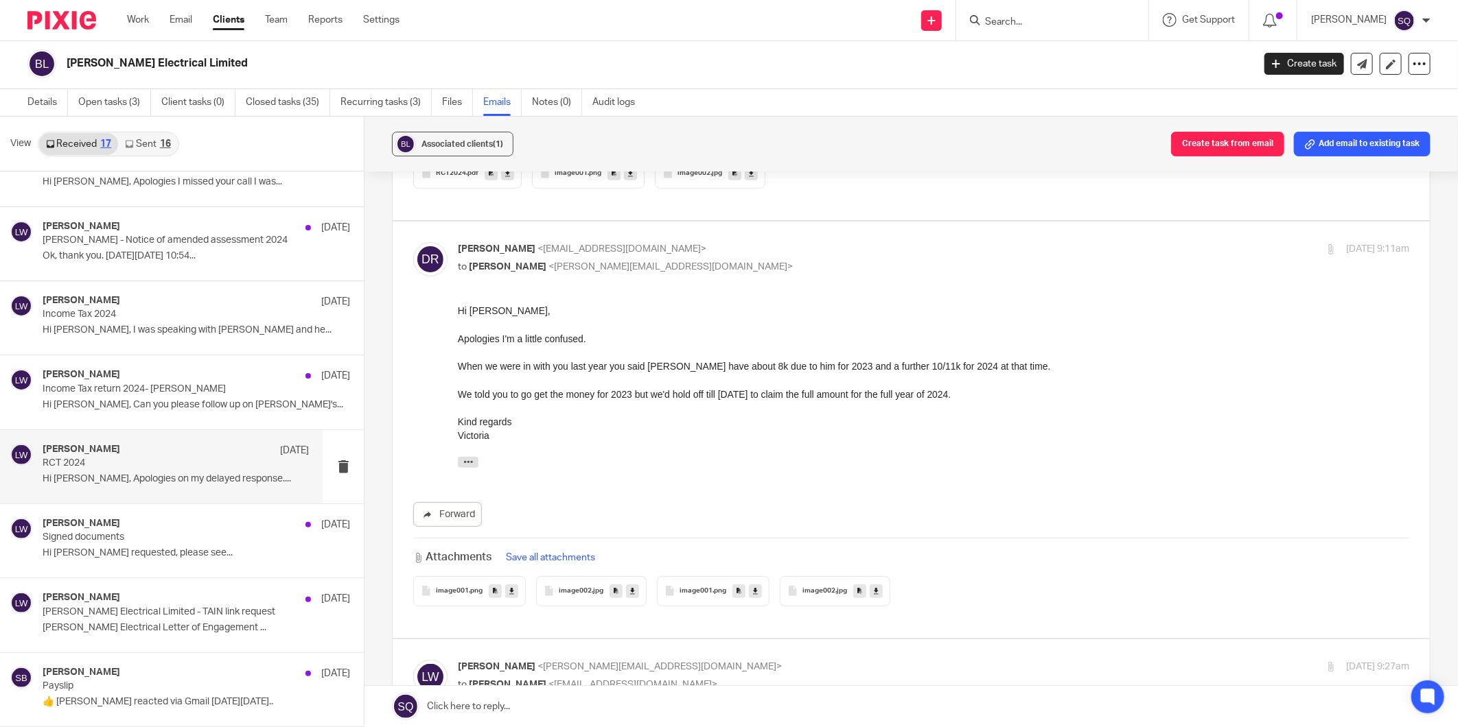
scroll to position [1143, 0]
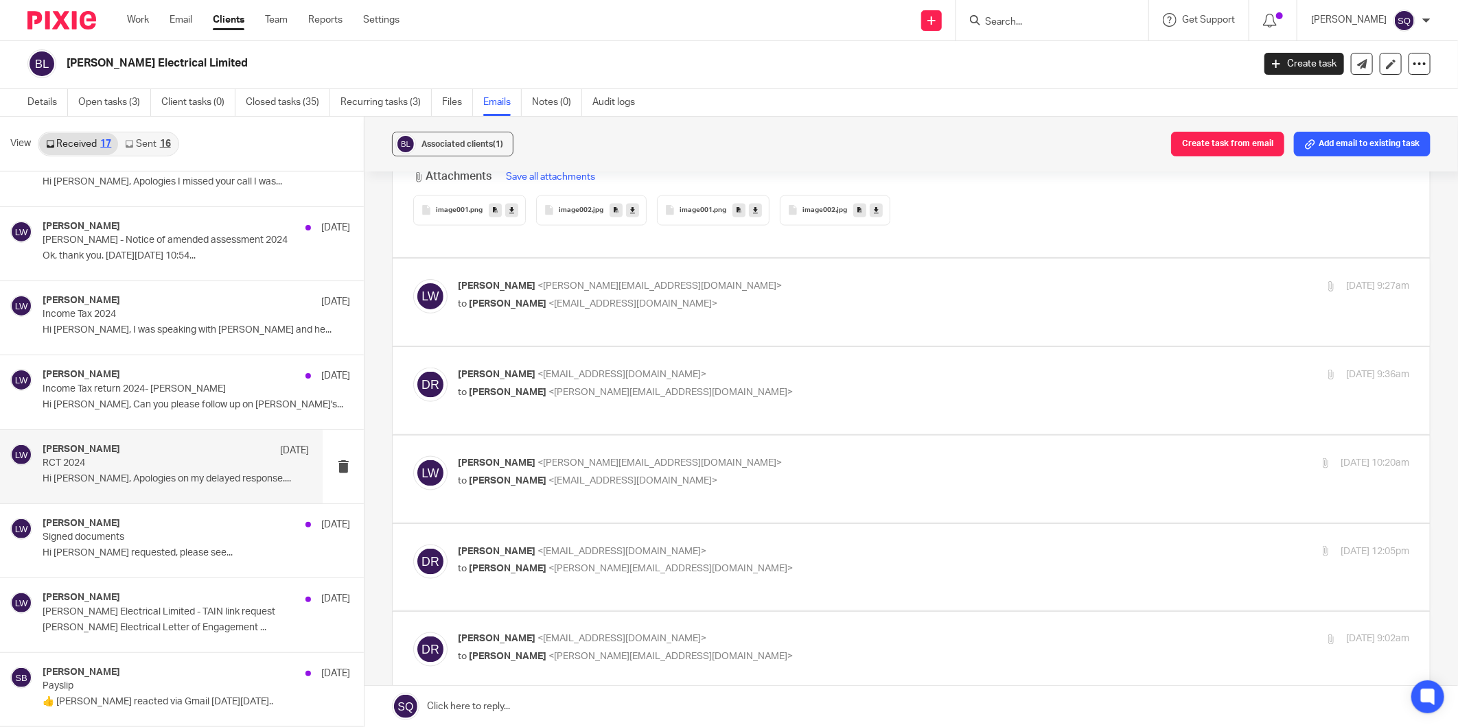
click at [684, 297] on p "to [PERSON_NAME] <[EMAIL_ADDRESS][DOMAIN_NAME]>" at bounding box center [775, 304] width 634 height 14
checkbox input "true"
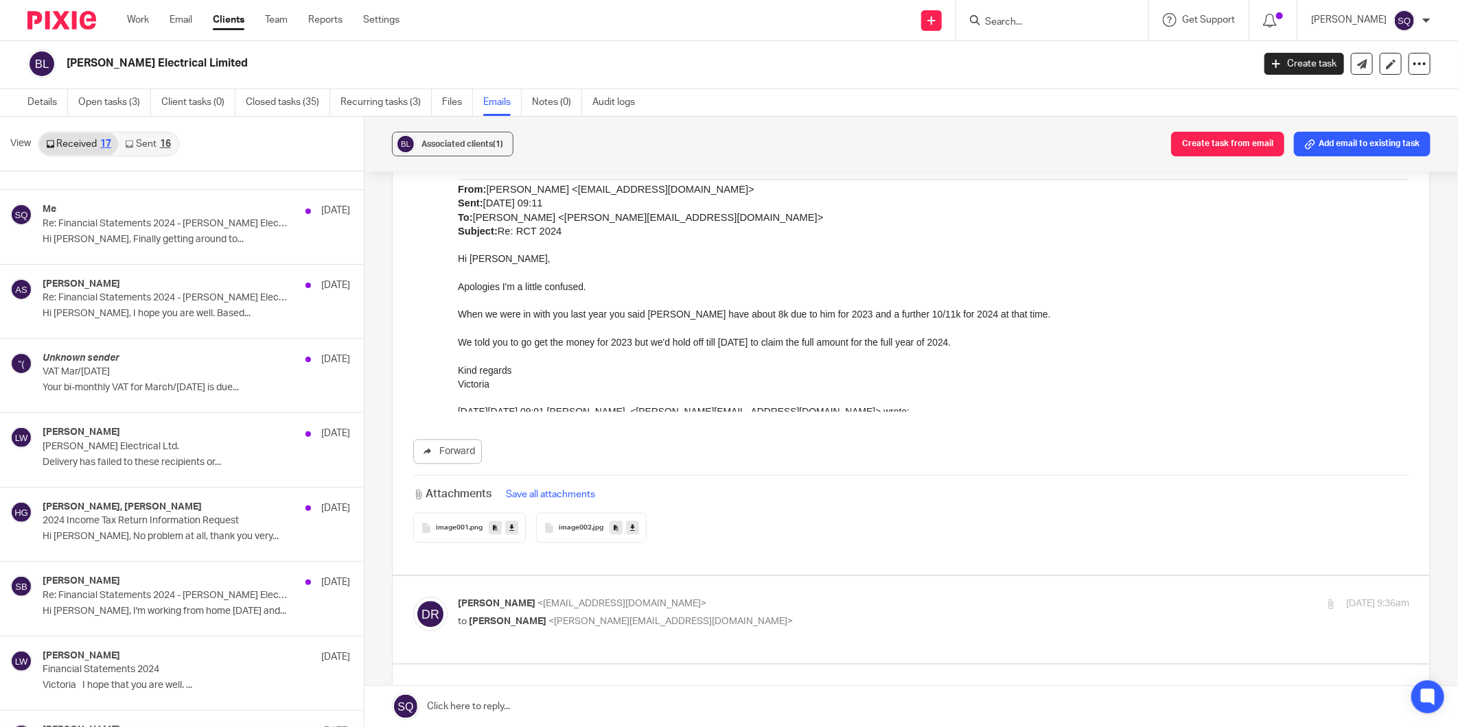
scroll to position [48, 0]
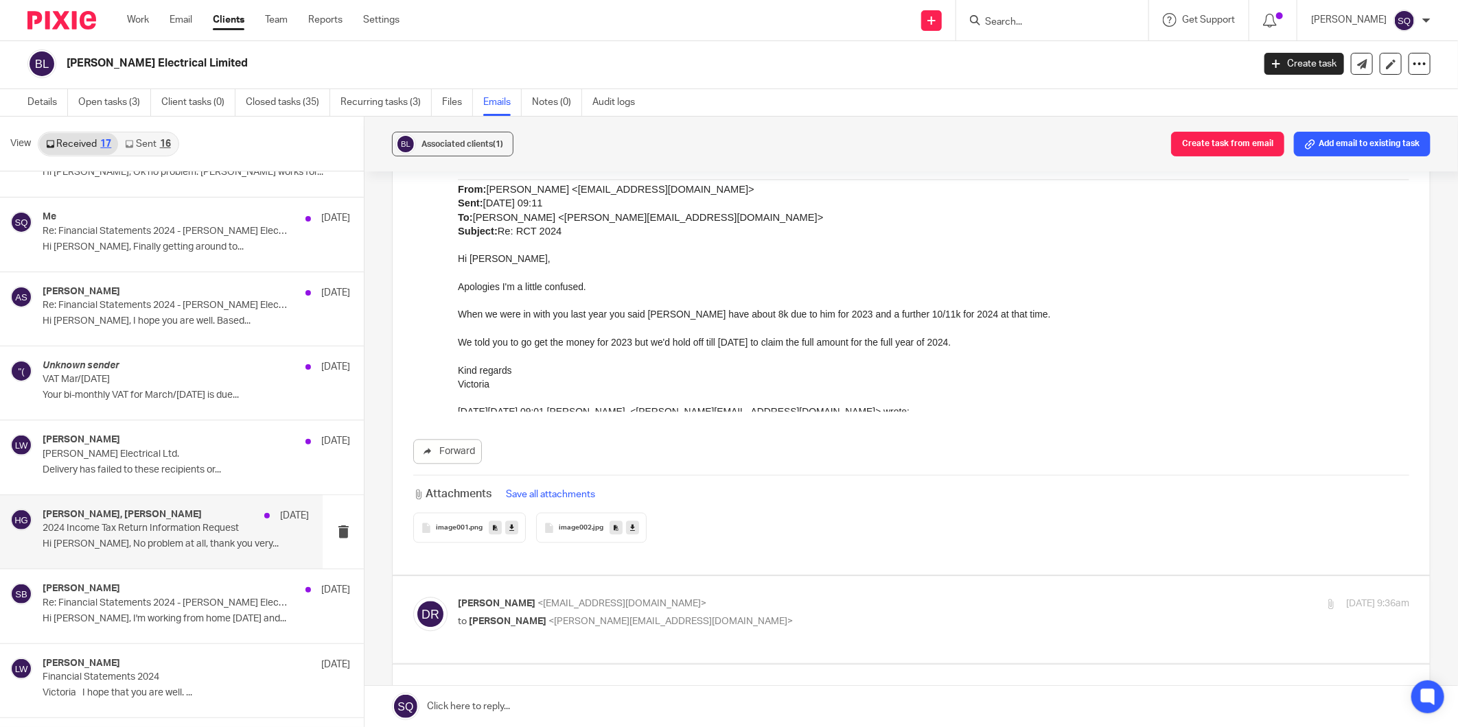
click at [183, 528] on p "2024 Income Tax Return Information Request" at bounding box center [149, 529] width 213 height 12
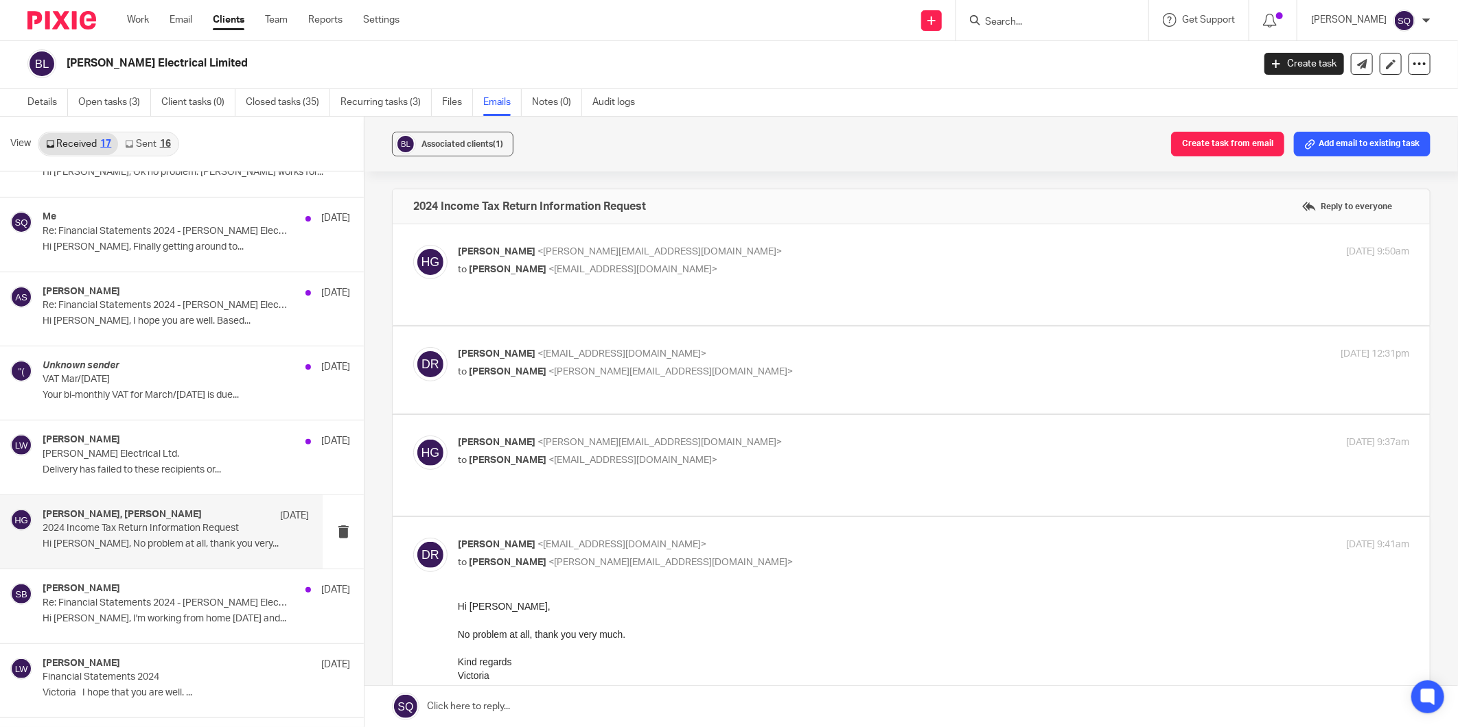
scroll to position [0, 0]
click at [180, 607] on p "Re: Financial Statements 2024 - [PERSON_NAME] Electrical Ltd." at bounding box center [149, 604] width 213 height 12
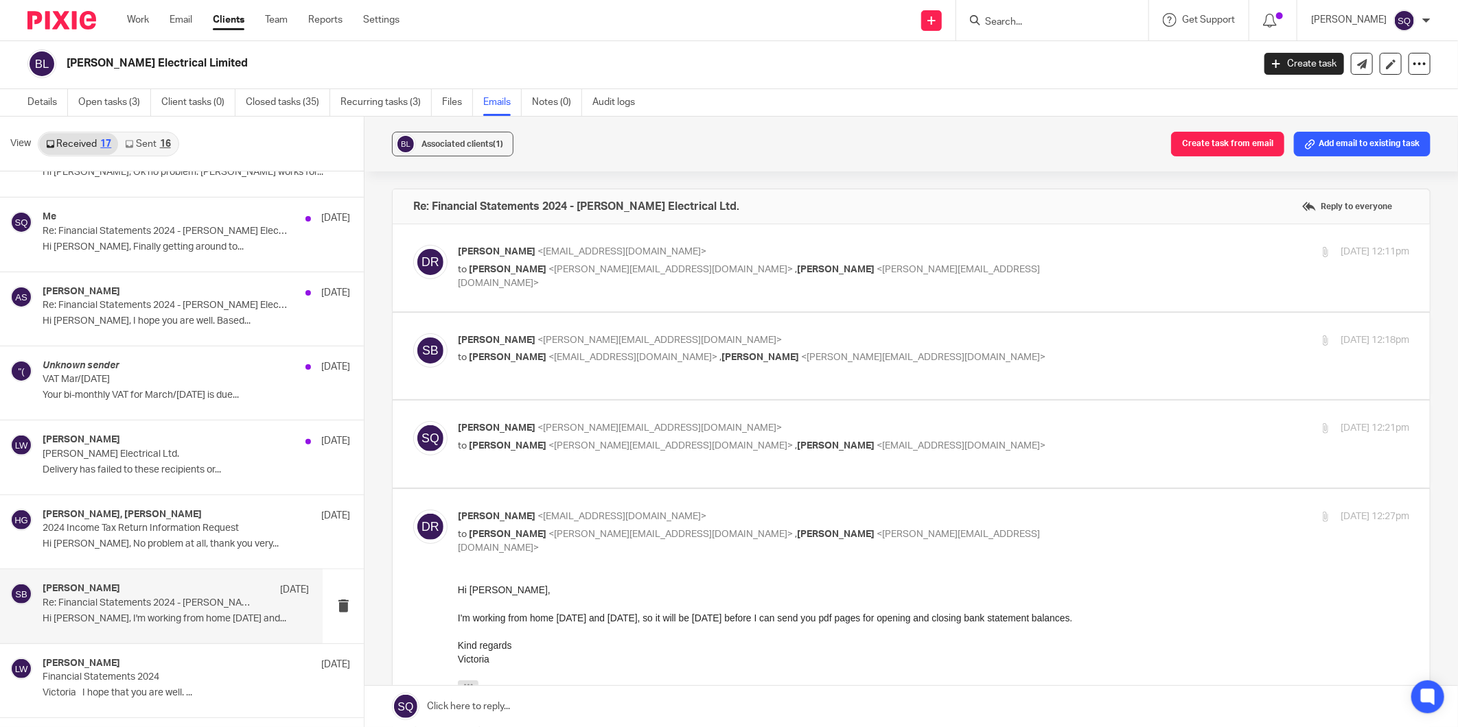
click at [670, 275] on p "to [PERSON_NAME] <[PERSON_NAME][EMAIL_ADDRESS][DOMAIN_NAME]> , [PERSON_NAME] <[…" at bounding box center [775, 277] width 634 height 28
checkbox input "true"
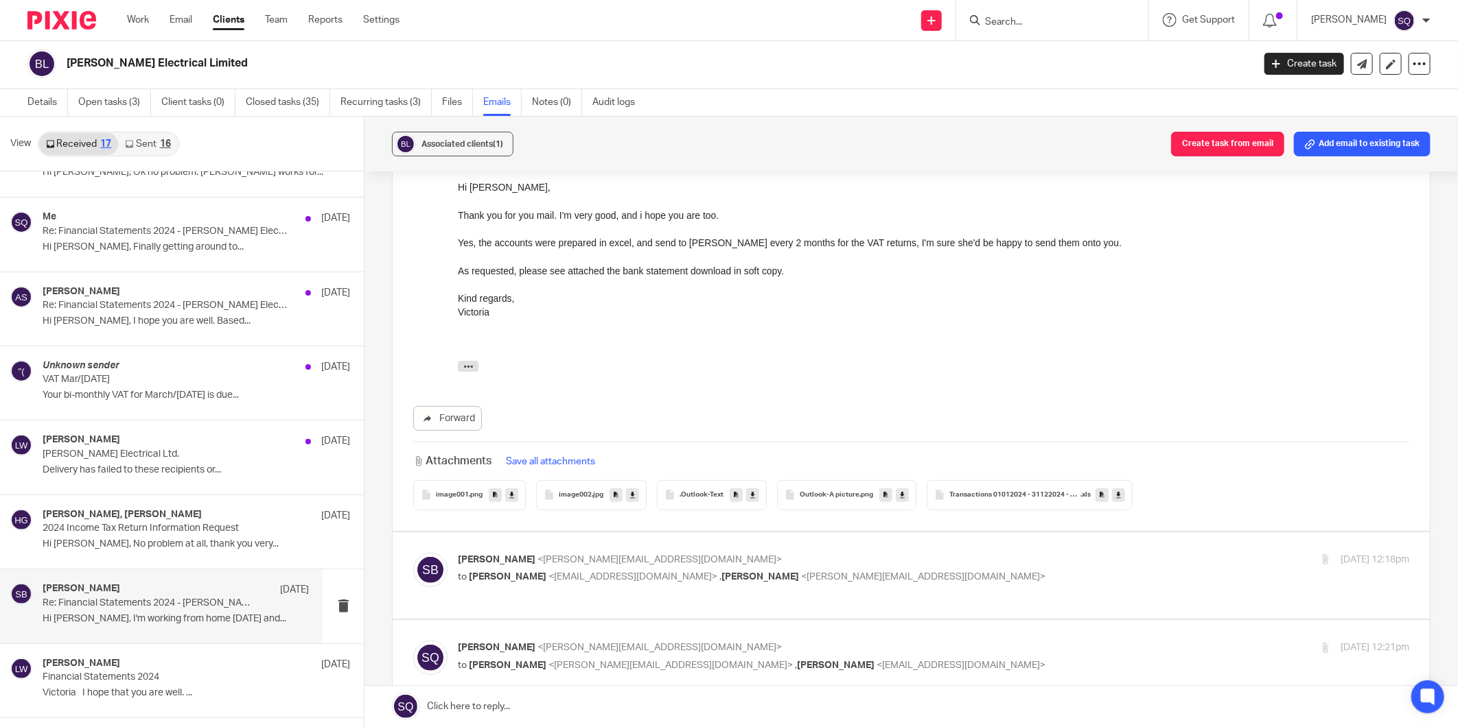
scroll to position [229, 0]
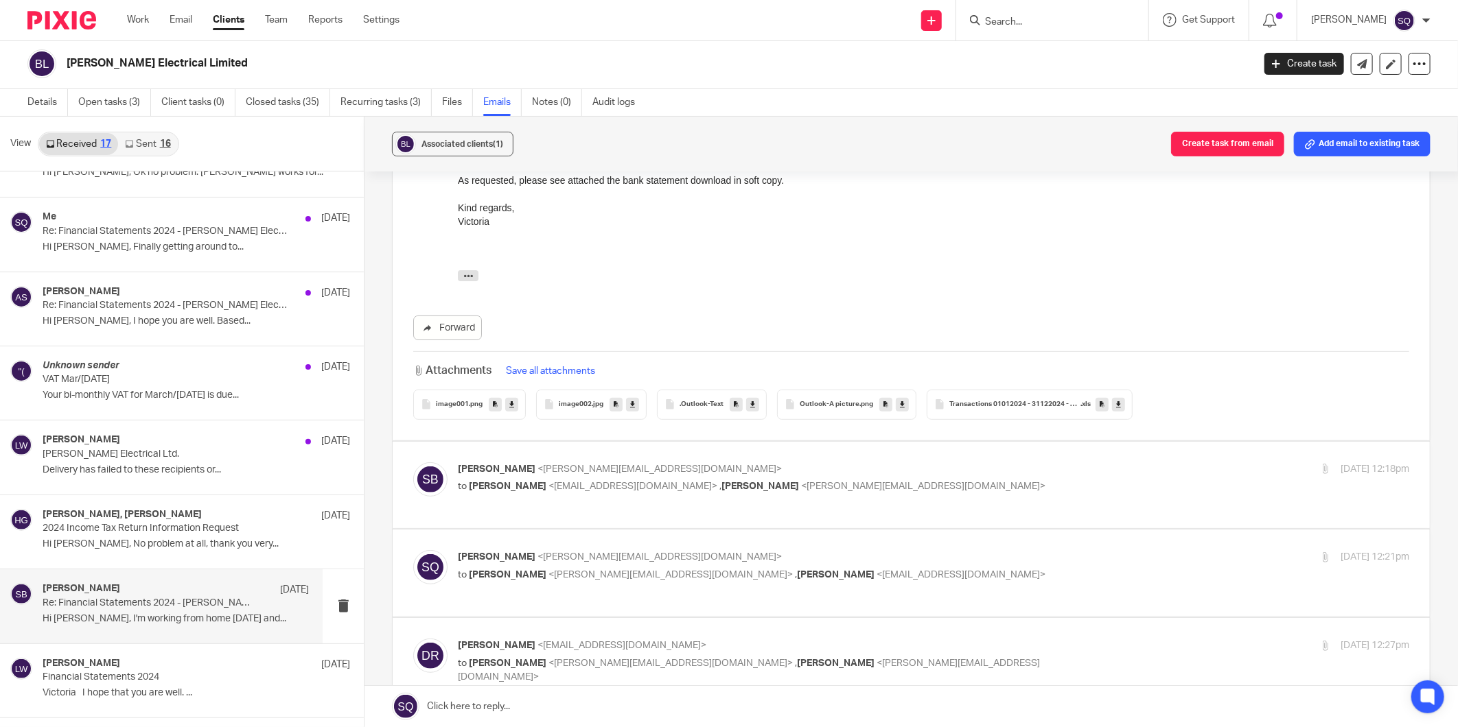
click at [700, 467] on div "[PERSON_NAME] <[PERSON_NAME][EMAIL_ADDRESS][DOMAIN_NAME]> to [PERSON_NAME] <[EM…" at bounding box center [775, 479] width 634 height 32
checkbox input "true"
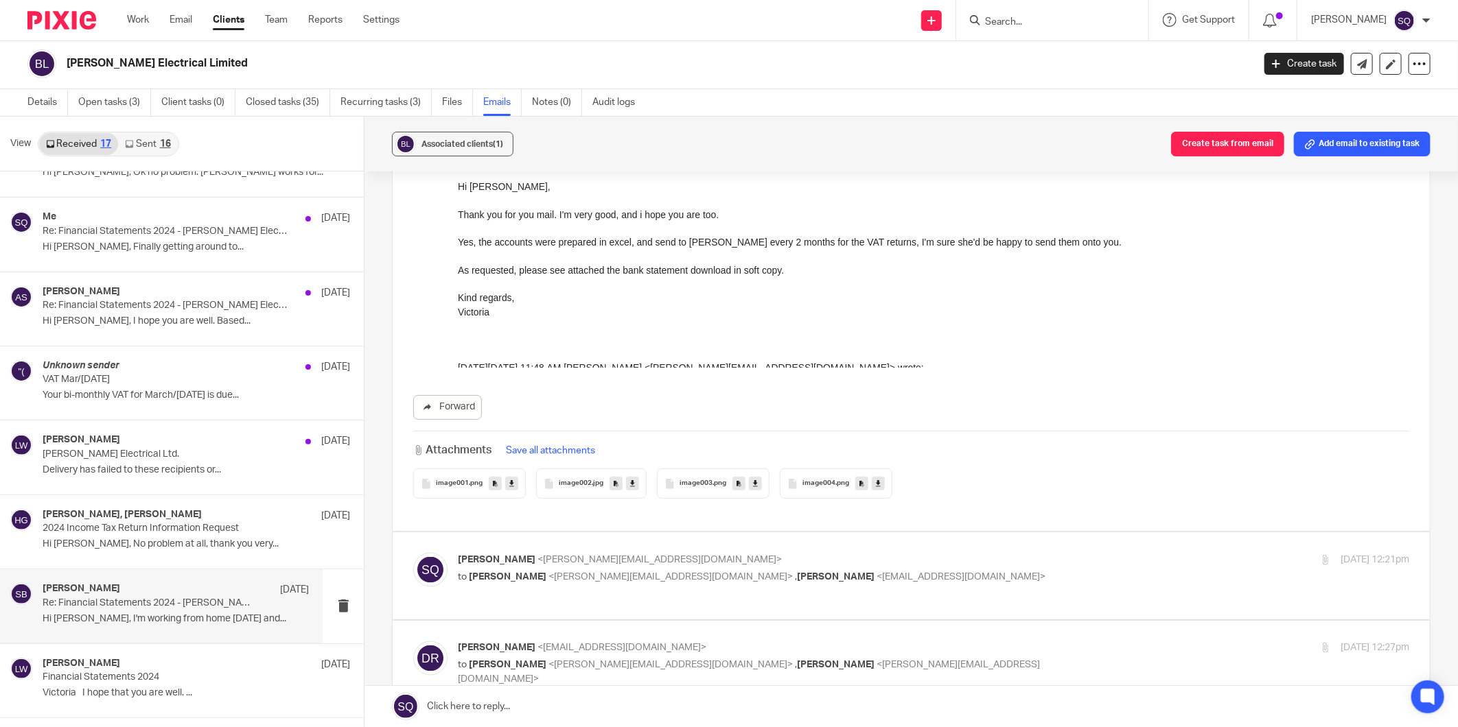
scroll to position [1373, 0]
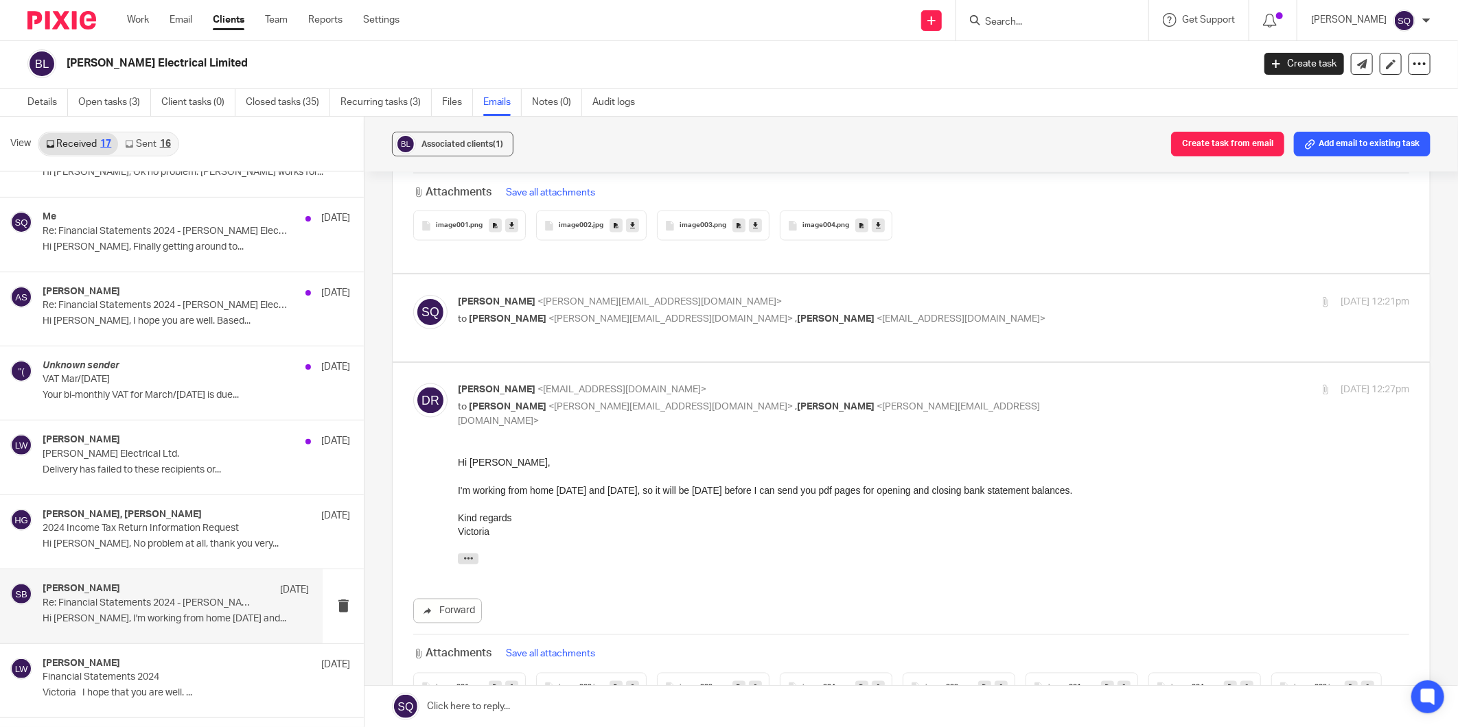
click at [705, 298] on p "[PERSON_NAME] <[PERSON_NAME][EMAIL_ADDRESS][DOMAIN_NAME]>" at bounding box center [775, 302] width 634 height 14
checkbox input "true"
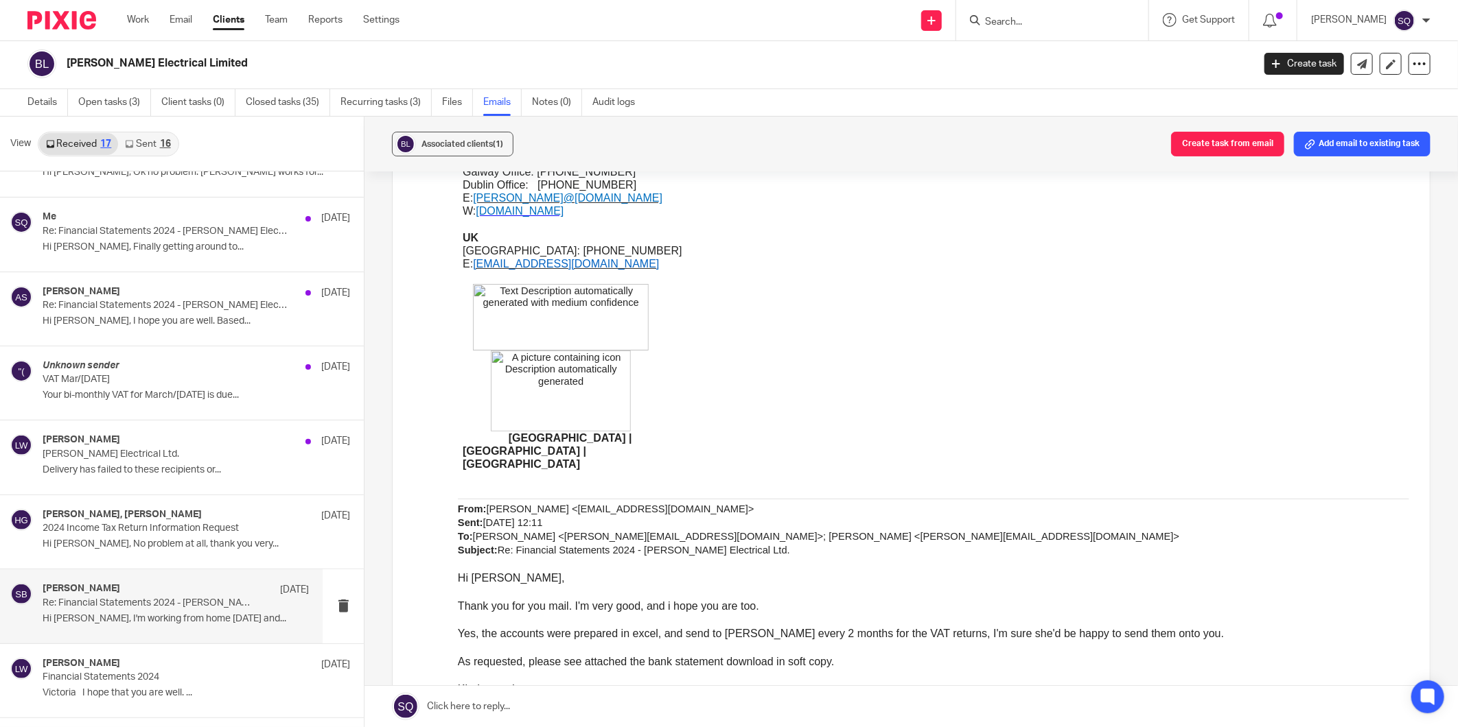
scroll to position [0, 0]
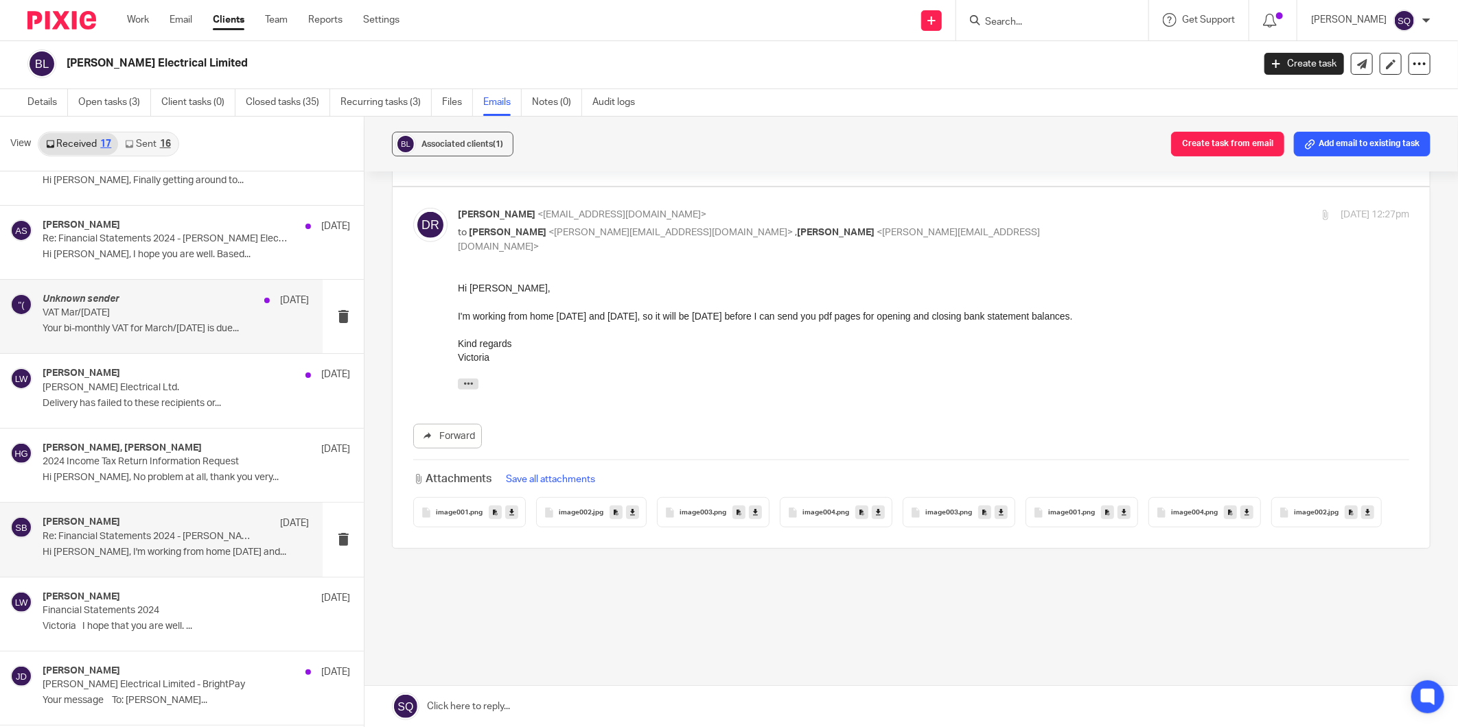
click at [216, 295] on div "Unknown sender [DATE]" at bounding box center [176, 301] width 266 height 14
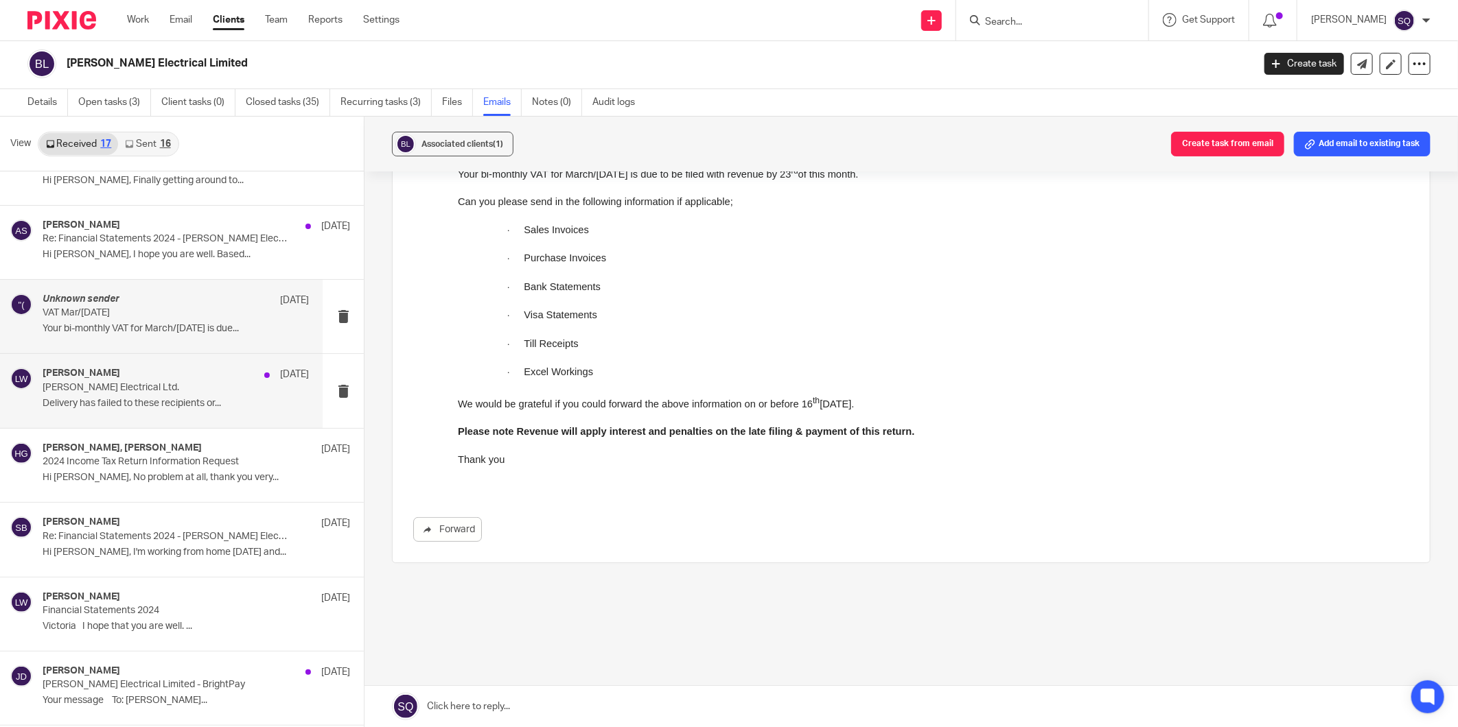
click at [189, 399] on p "Delivery has failed to these recipients or..." at bounding box center [176, 404] width 266 height 12
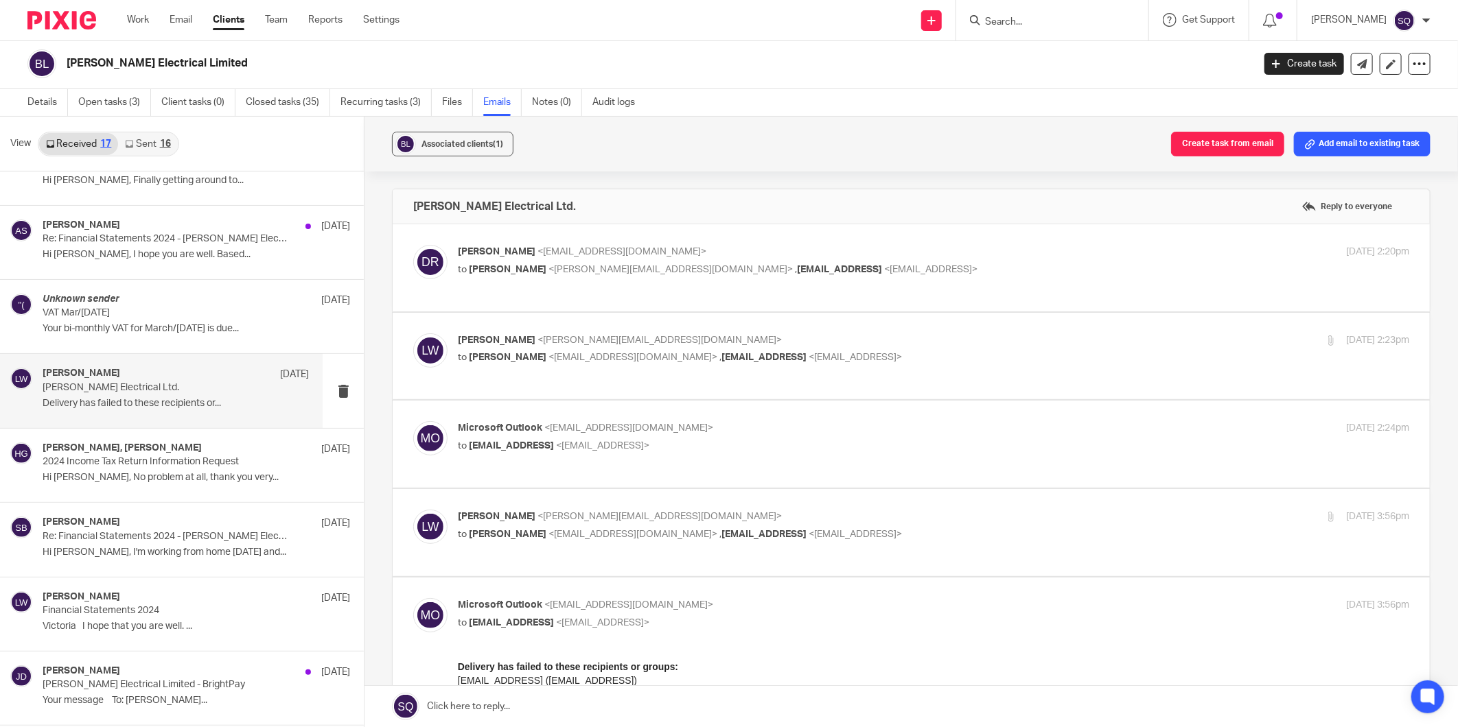
click at [590, 268] on span "<[PERSON_NAME][EMAIL_ADDRESS][DOMAIN_NAME]>" at bounding box center [670, 270] width 244 height 10
checkbox input "true"
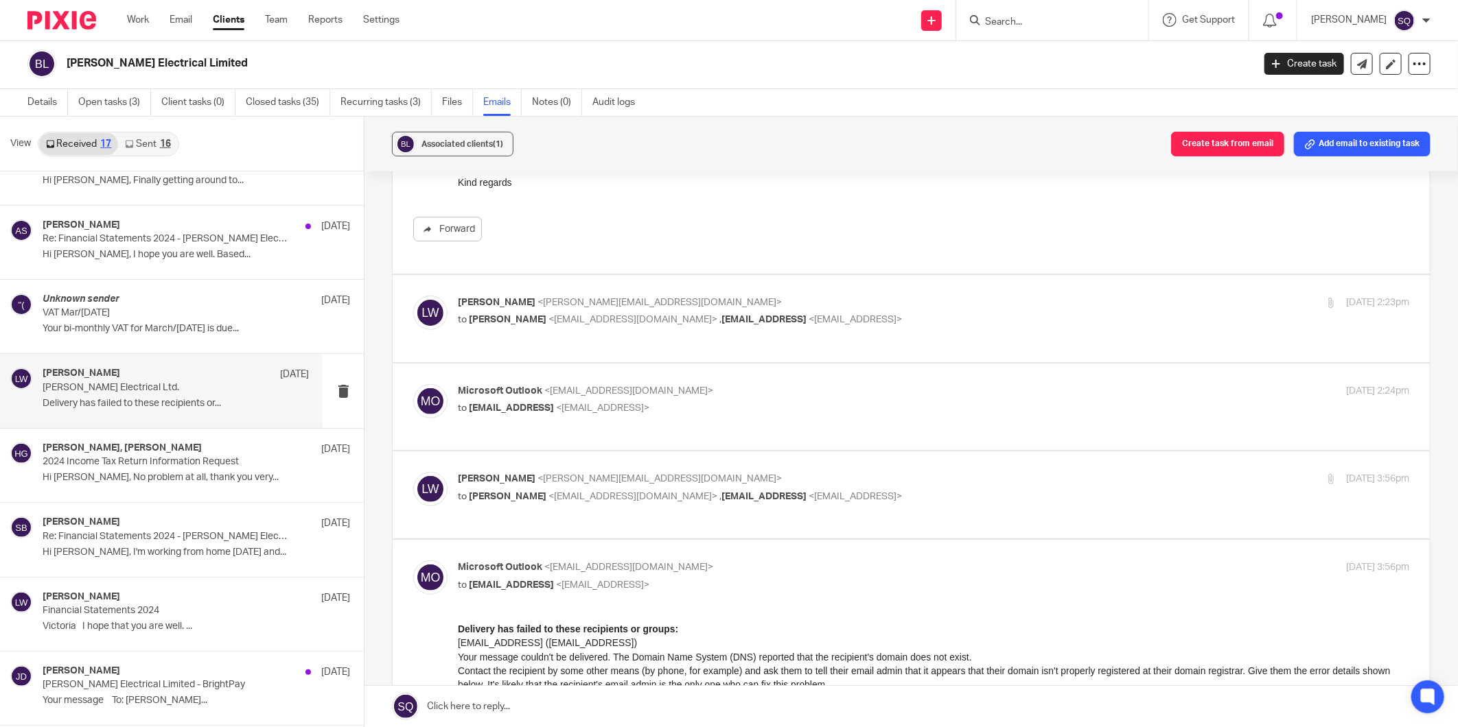
click at [622, 344] on label at bounding box center [911, 318] width 1037 height 87
click at [413, 296] on input "checkbox" at bounding box center [412, 295] width 1 height 1
checkbox input "true"
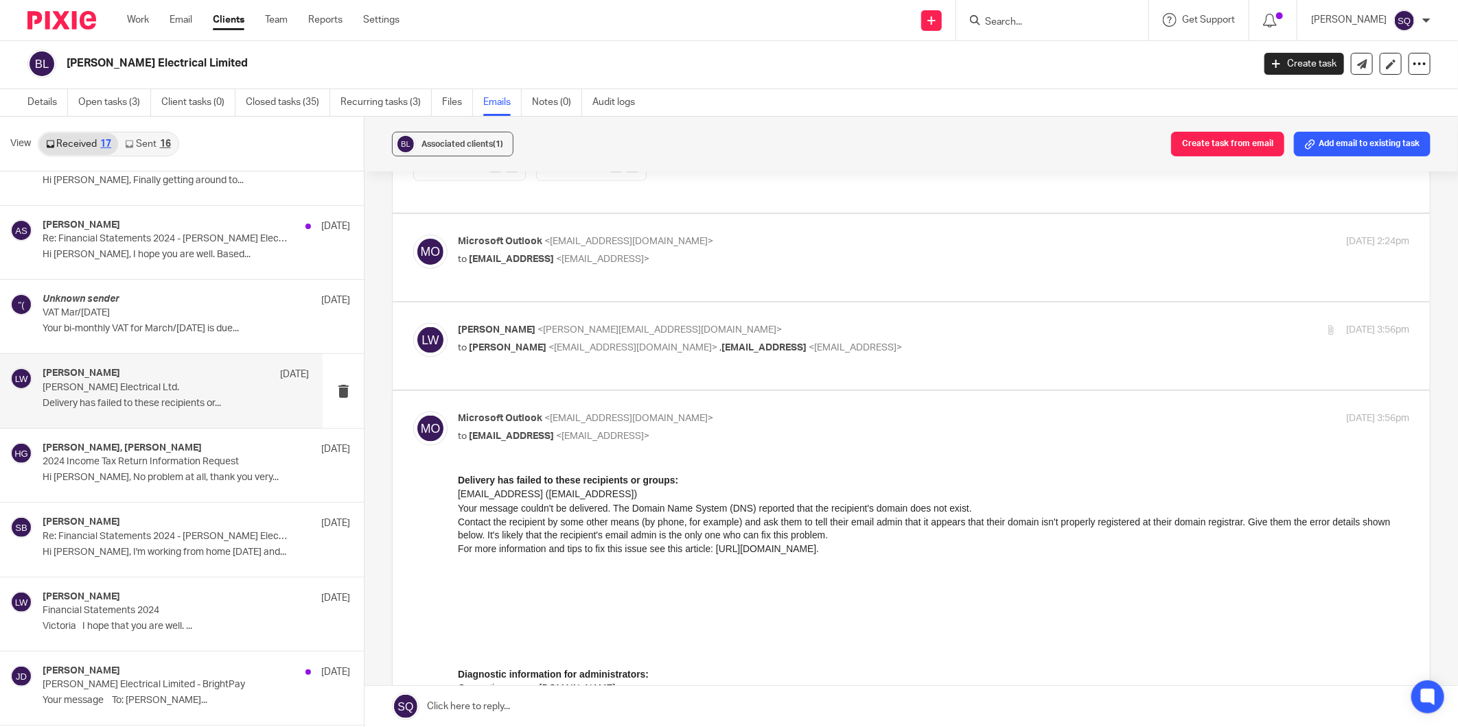
click at [627, 261] on span "<[EMAIL_ADDRESS]>" at bounding box center [602, 260] width 93 height 10
checkbox input "true"
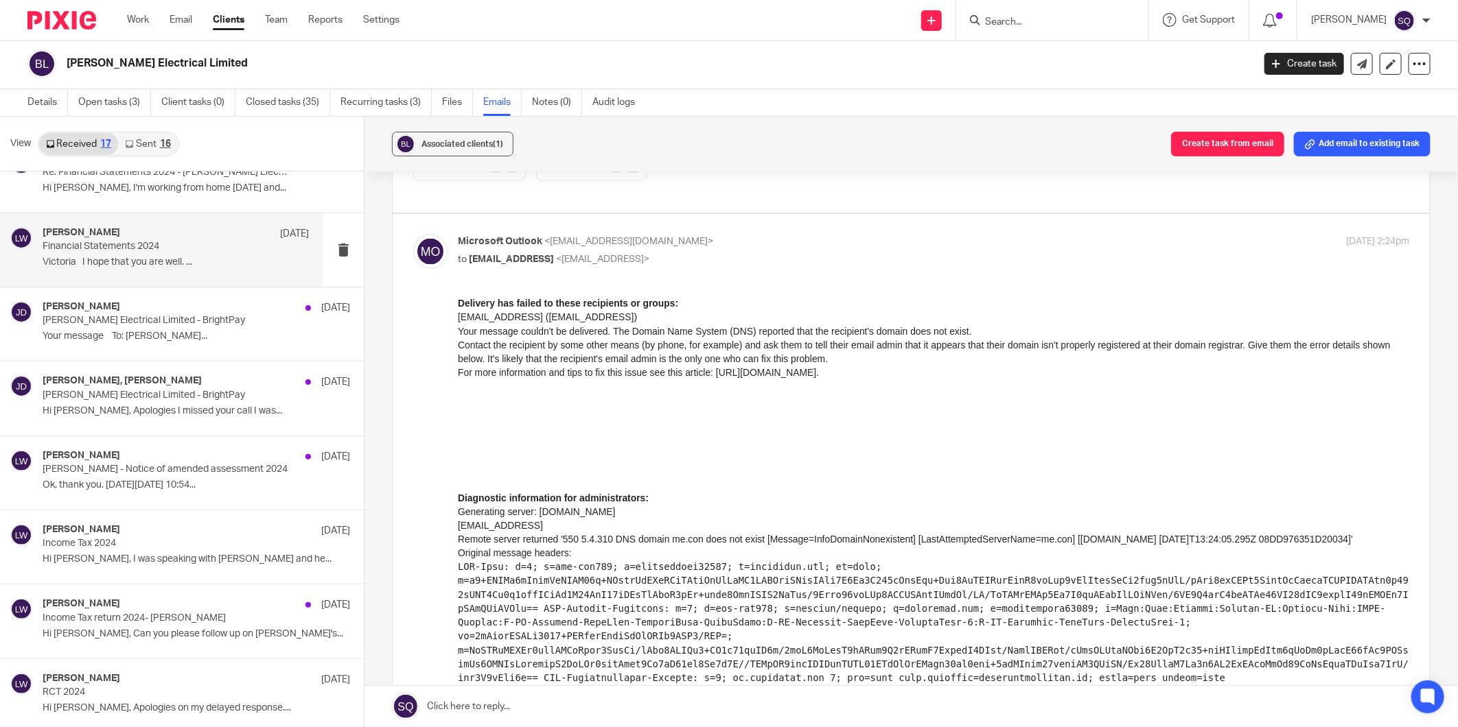
scroll to position [709, 0]
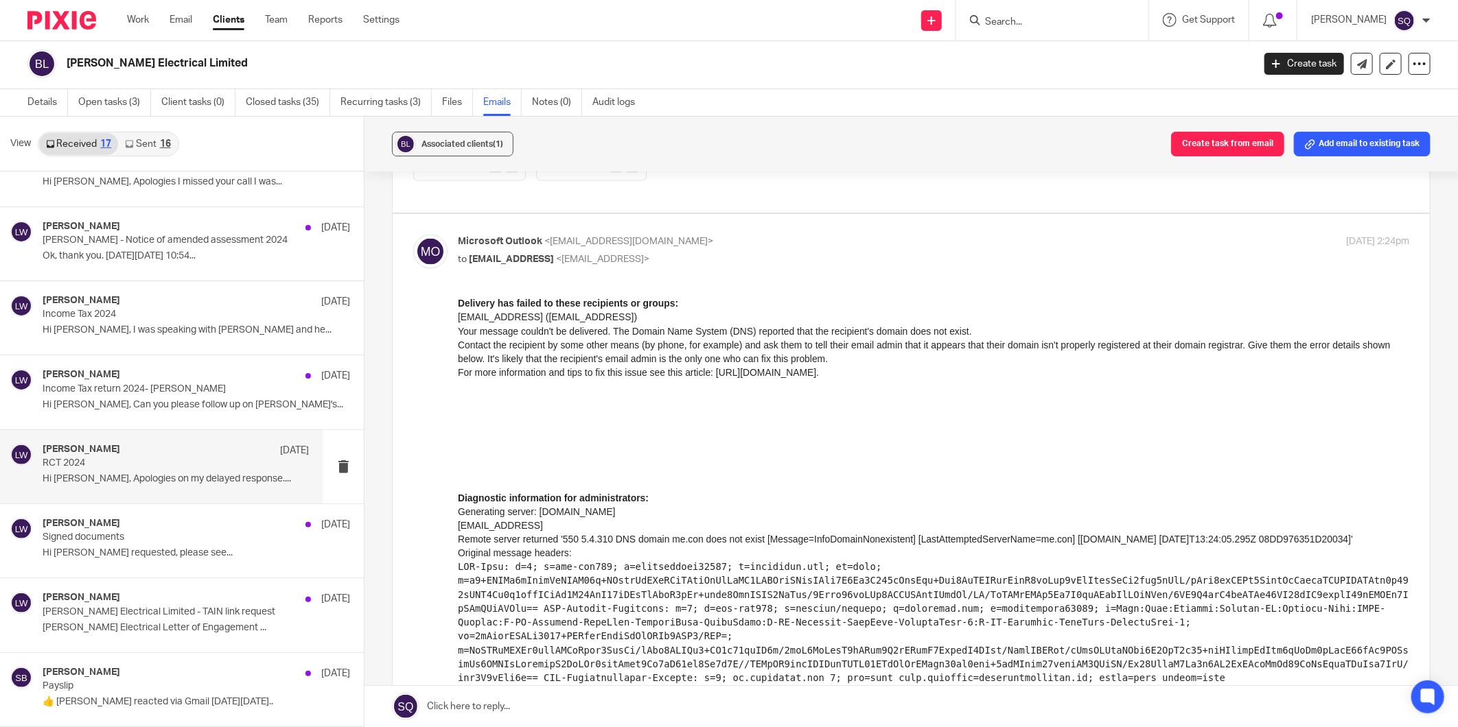
click at [191, 474] on p "Hi [PERSON_NAME], Apologies on my delayed response...." at bounding box center [176, 480] width 266 height 12
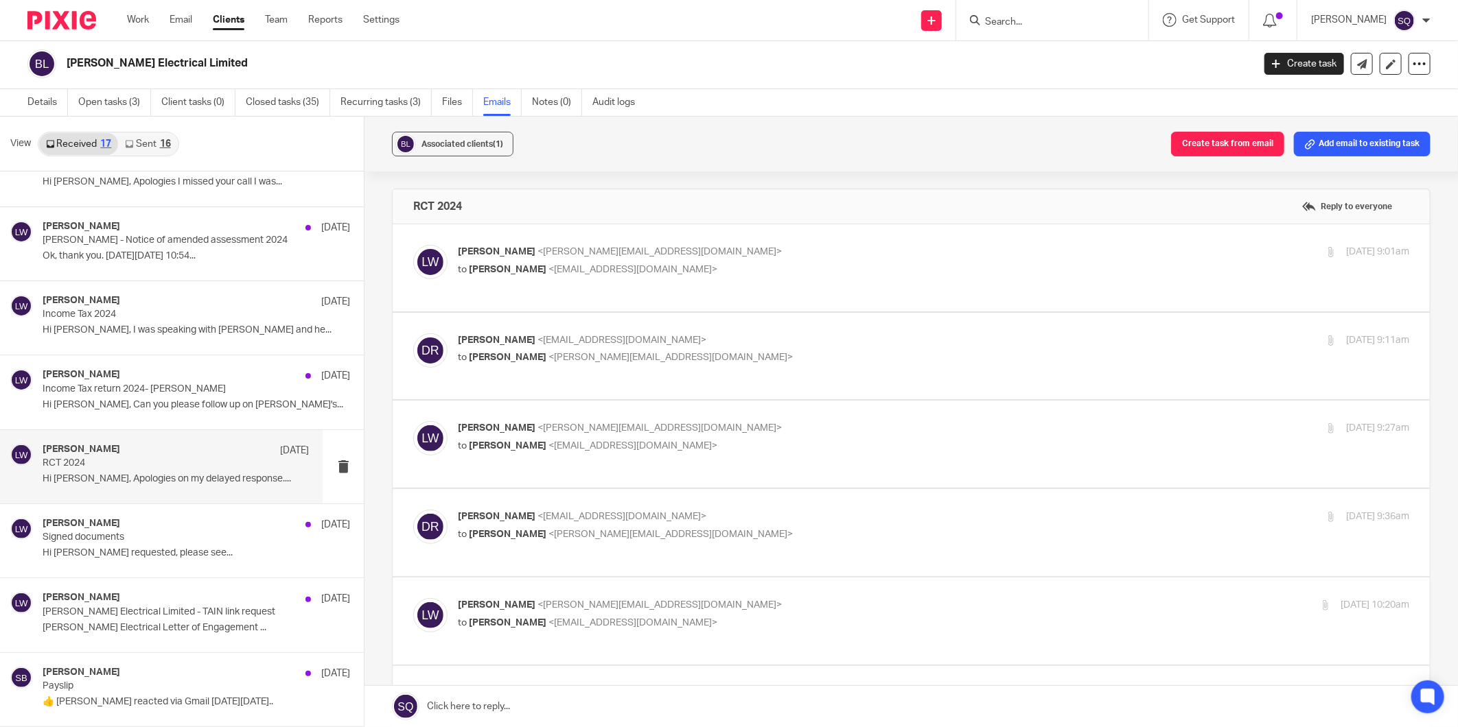
scroll to position [0, 0]
click at [655, 704] on p "to [PERSON_NAME] <[PERSON_NAME][EMAIL_ADDRESS][DOMAIN_NAME]>" at bounding box center [775, 711] width 634 height 14
checkbox input "true"
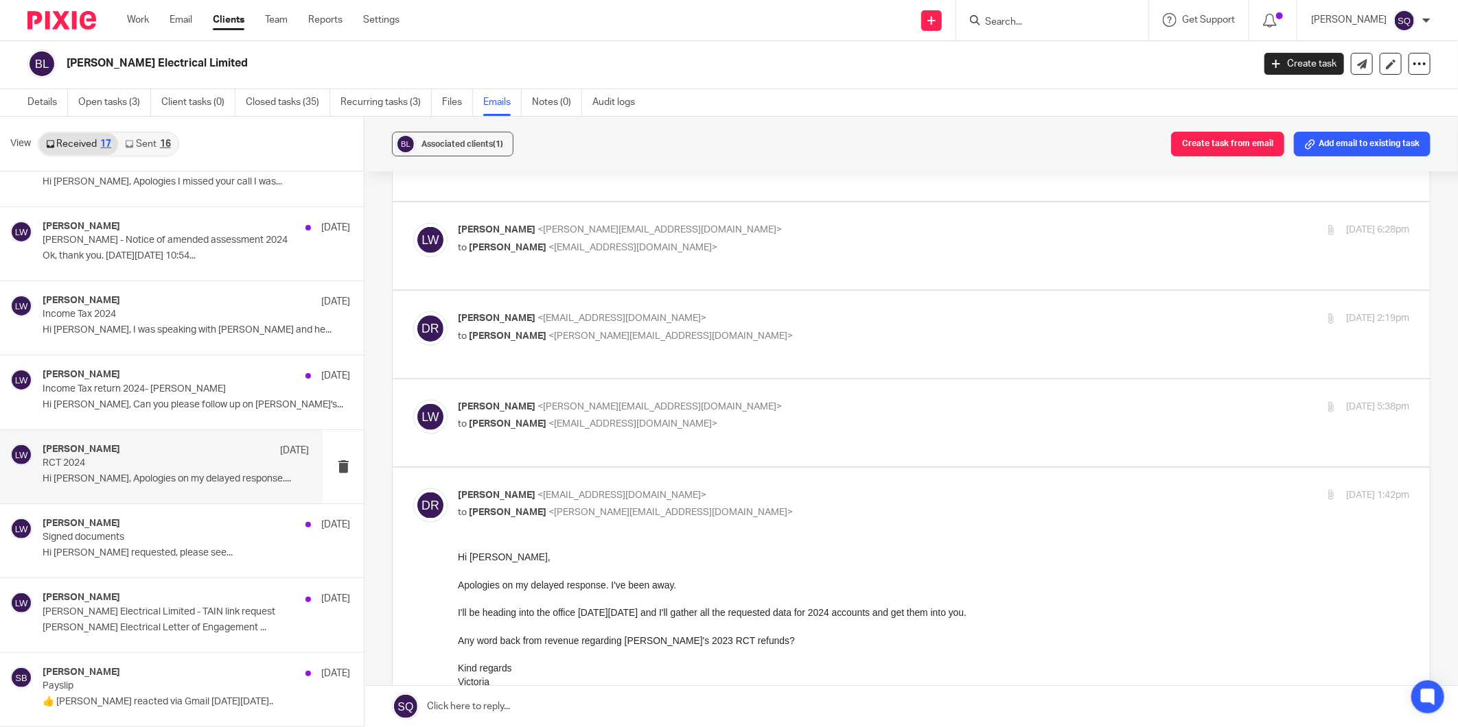
scroll to position [762, 0]
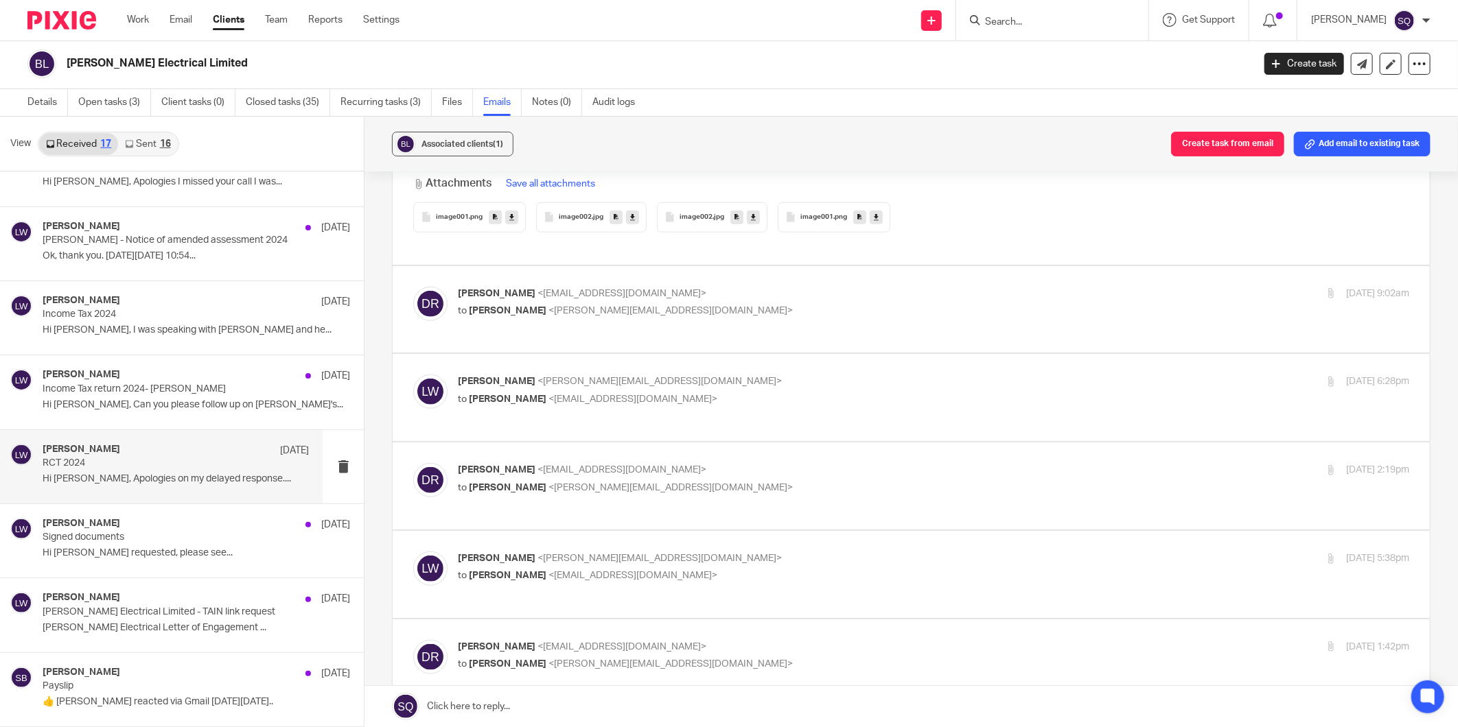
click at [627, 554] on span "<[PERSON_NAME][EMAIL_ADDRESS][DOMAIN_NAME]>" at bounding box center [659, 559] width 244 height 10
checkbox input "true"
click at [652, 481] on p "to [PERSON_NAME] <[PERSON_NAME][EMAIL_ADDRESS][DOMAIN_NAME]>" at bounding box center [775, 488] width 634 height 14
checkbox input "true"
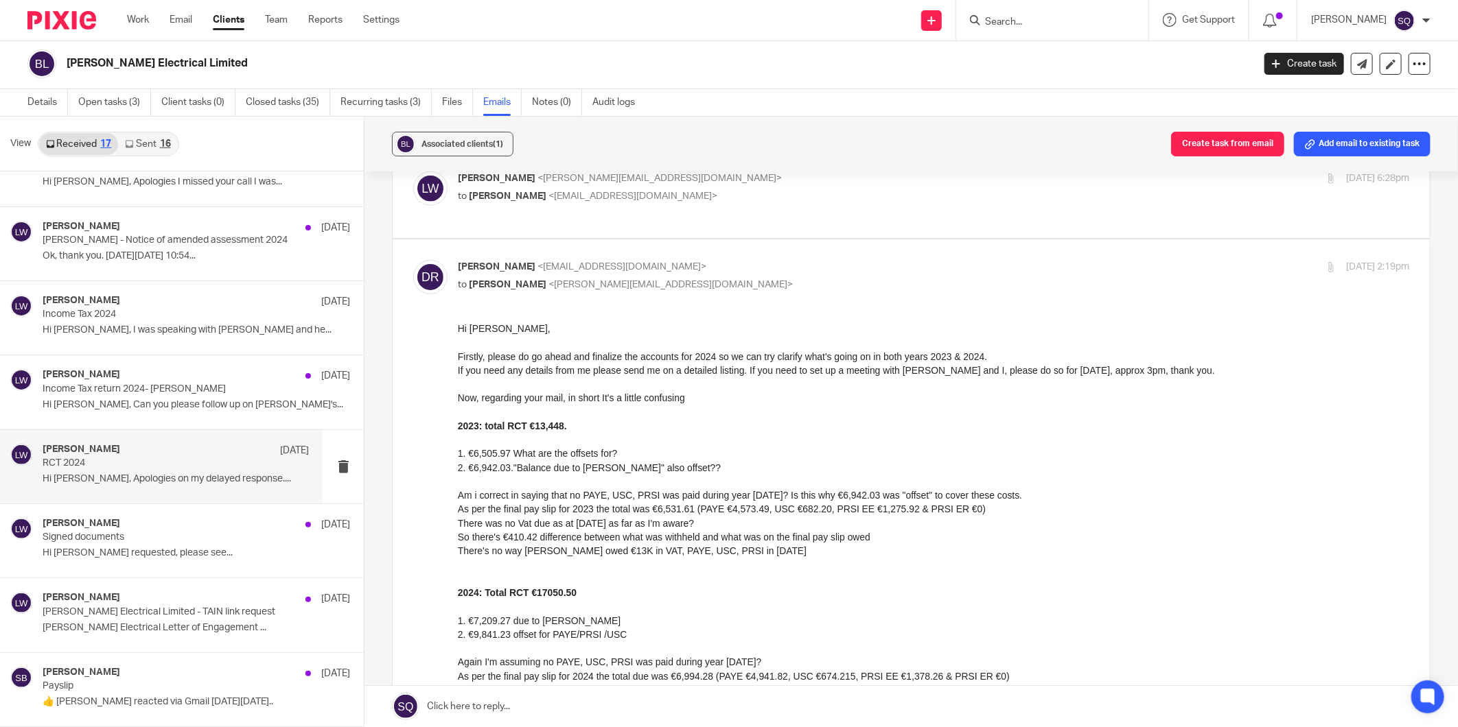
scroll to position [991, 0]
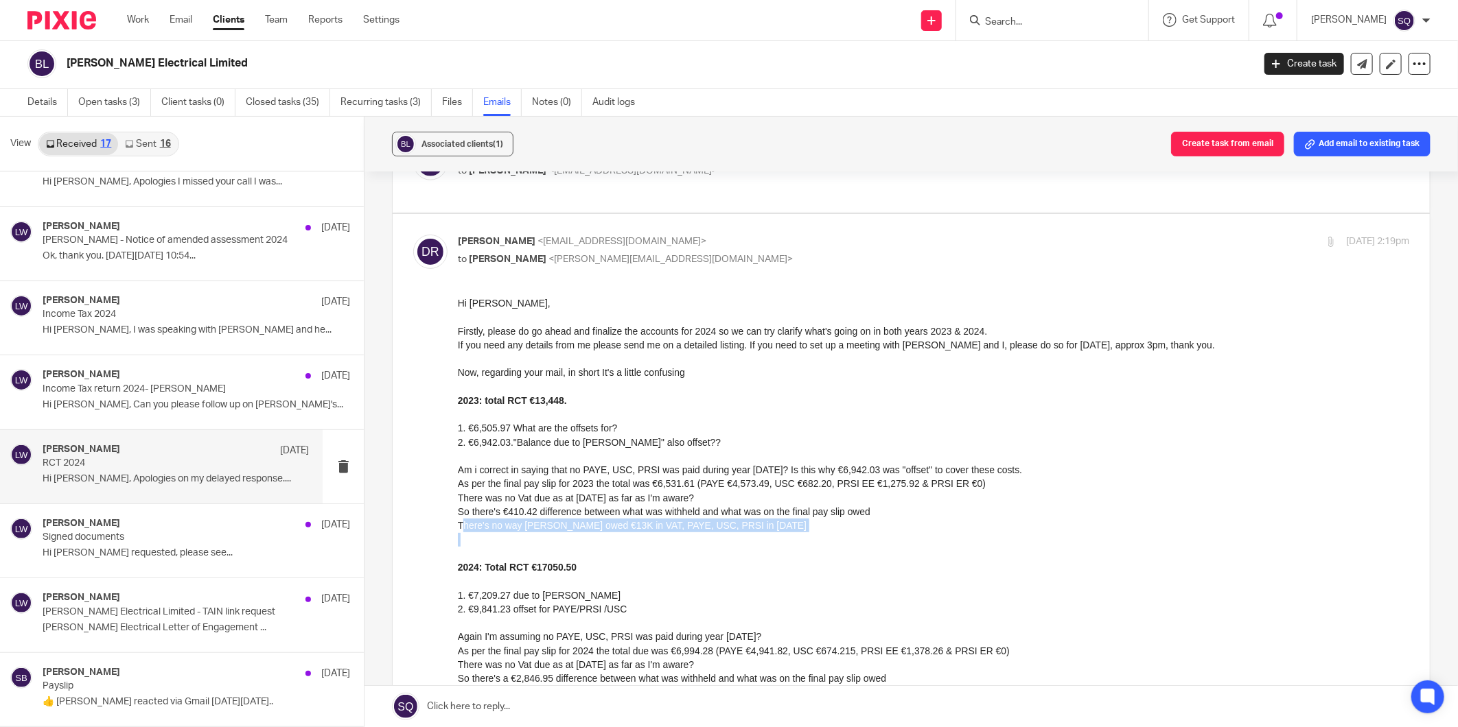
drag, startPoint x: 460, startPoint y: 532, endPoint x: 708, endPoint y: 534, distance: 248.4
click at [708, 534] on div "So there's €410.42 difference between what was withheld and what was on the fin…" at bounding box center [932, 526] width 951 height 42
drag, startPoint x: 708, startPoint y: 534, endPoint x: 700, endPoint y: 548, distance: 16.6
click at [700, 548] on div at bounding box center [932, 554] width 951 height 14
click at [720, 525] on div "There's no way [PERSON_NAME] owed €13K in VAT, PAYE, USC, PRSI in [DATE]" at bounding box center [932, 526] width 951 height 14
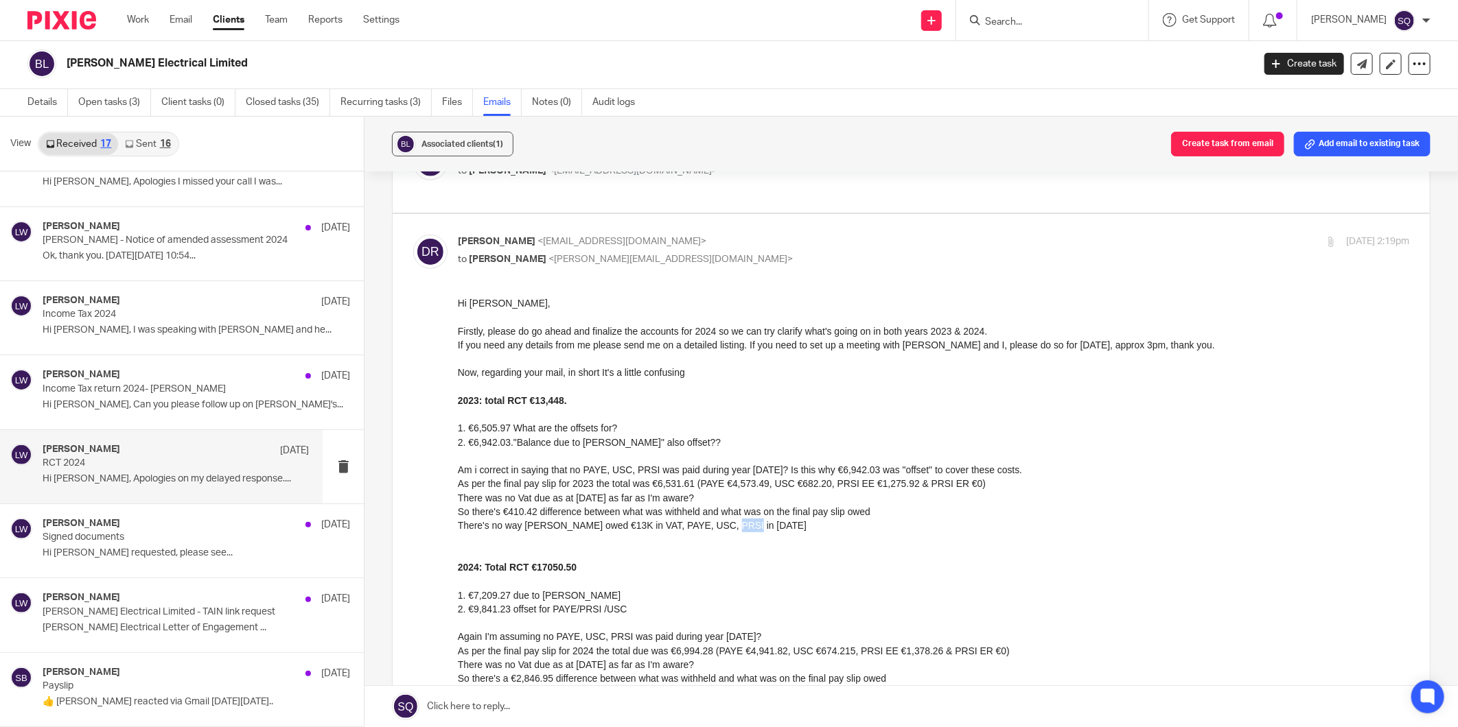
click at [720, 525] on div "There's no way [PERSON_NAME] owed €13K in VAT, PAYE, USC, PRSI in [DATE]" at bounding box center [932, 526] width 951 height 14
